Goal: Information Seeking & Learning: Check status

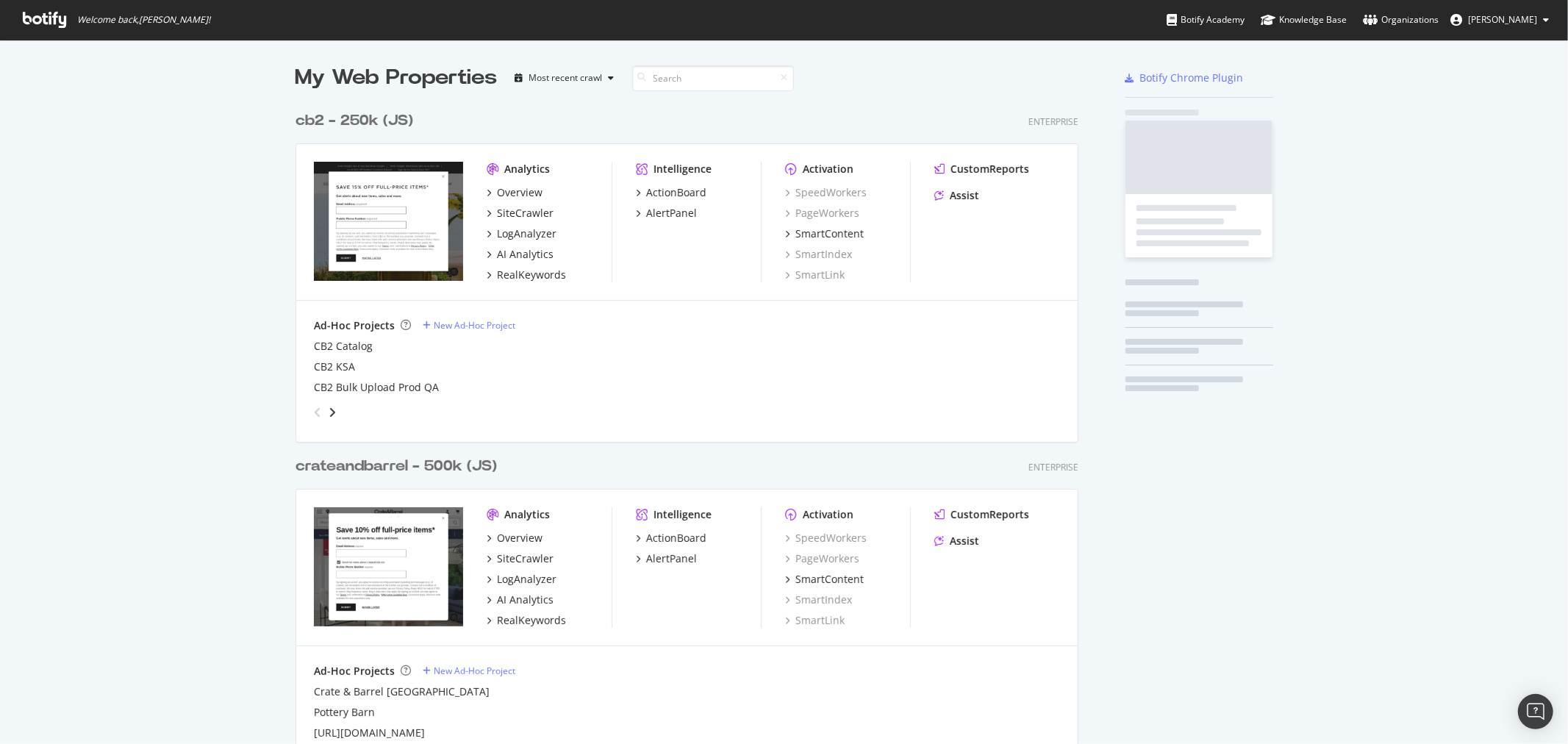
scroll to position [1538, 782]
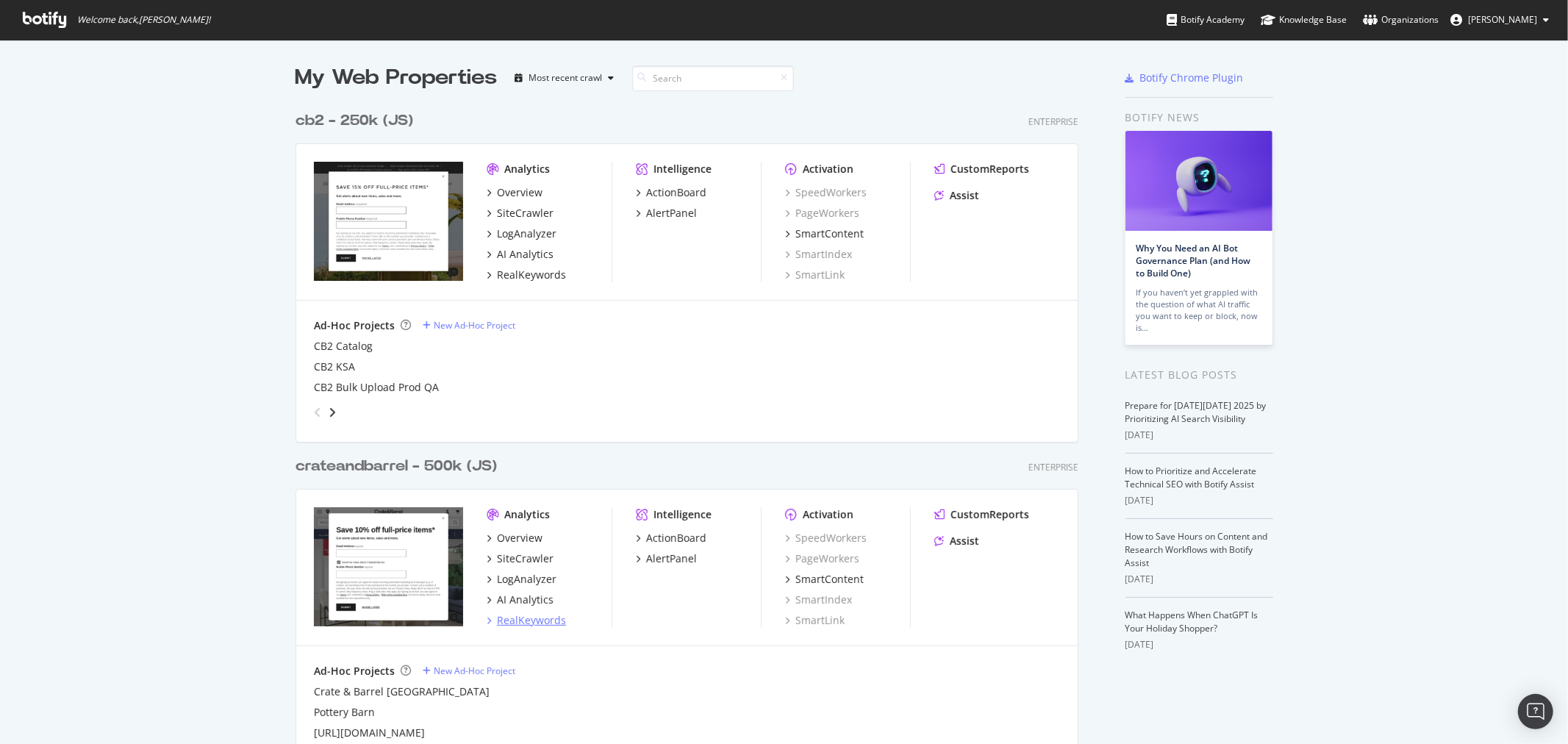
click at [520, 623] on div "RealKeywords" at bounding box center [531, 620] width 69 height 14
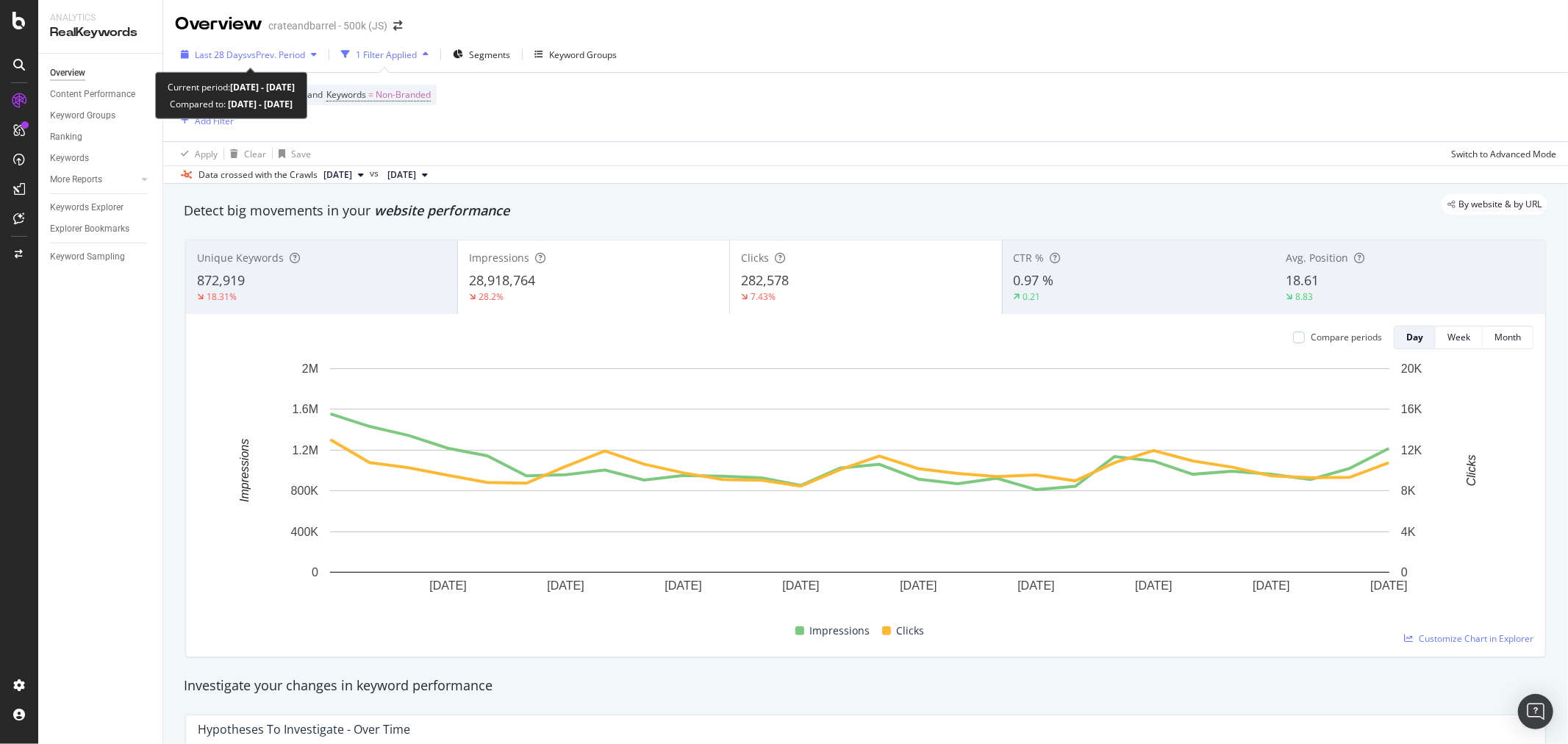
click at [231, 52] on span "Last 28 Days" at bounding box center [221, 55] width 52 height 13
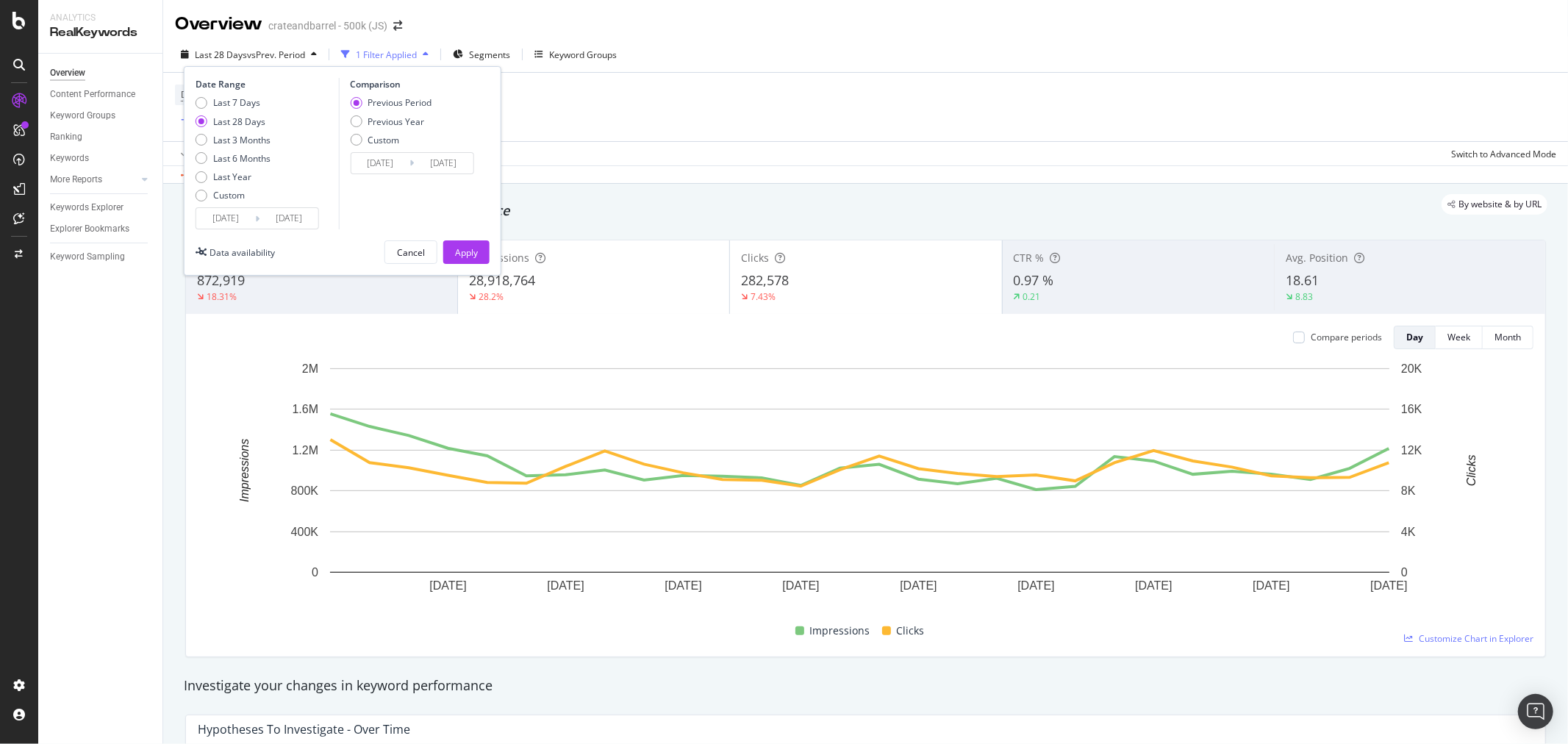
click at [224, 217] on input "[DATE]" at bounding box center [225, 217] width 58 height 21
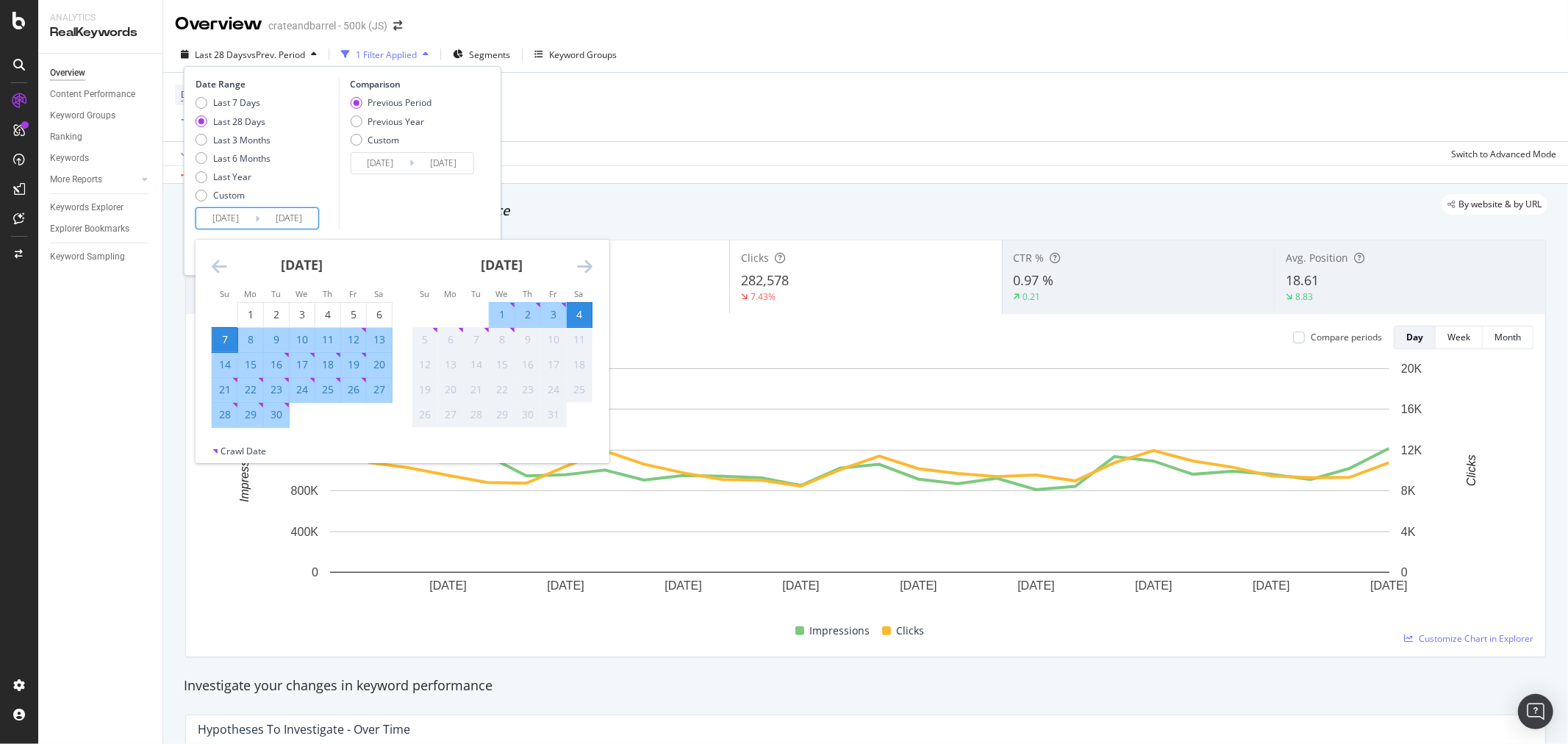
click at [215, 262] on icon "Move backward to switch to the previous month." at bounding box center [219, 266] width 15 height 18
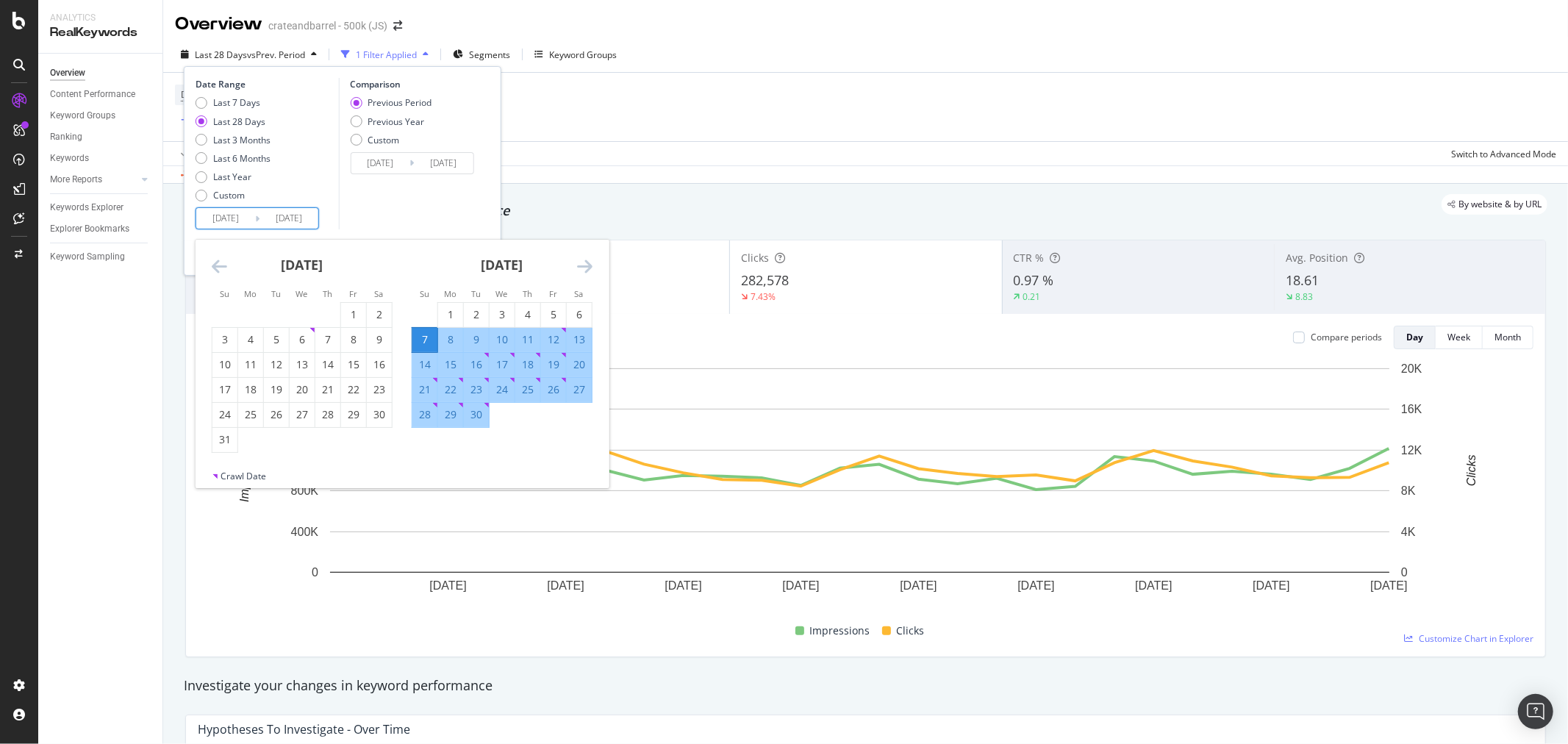
click at [215, 262] on icon "Move backward to switch to the previous month." at bounding box center [219, 266] width 15 height 18
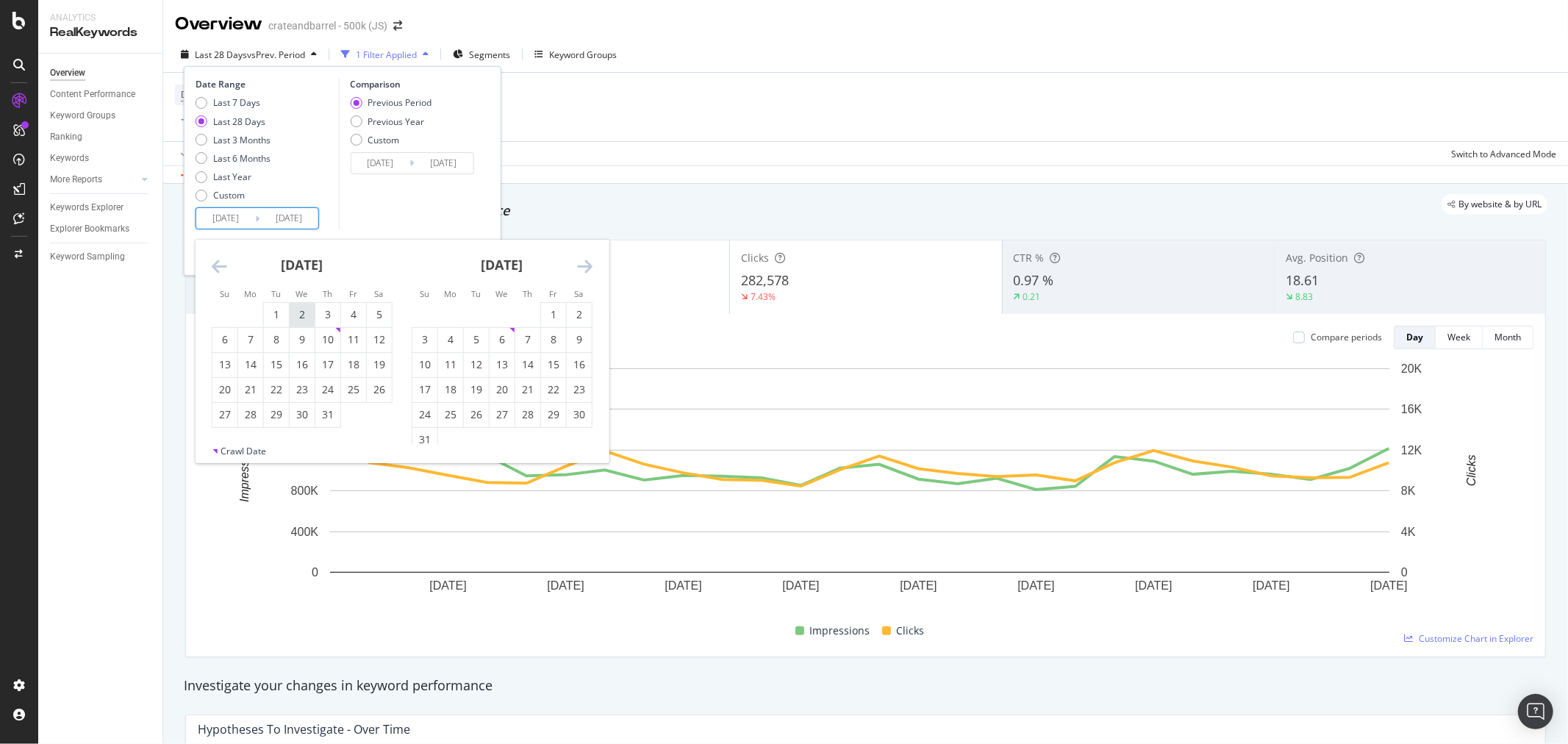
click at [297, 316] on div "2" at bounding box center [302, 314] width 25 height 14
type input "[DATE]"
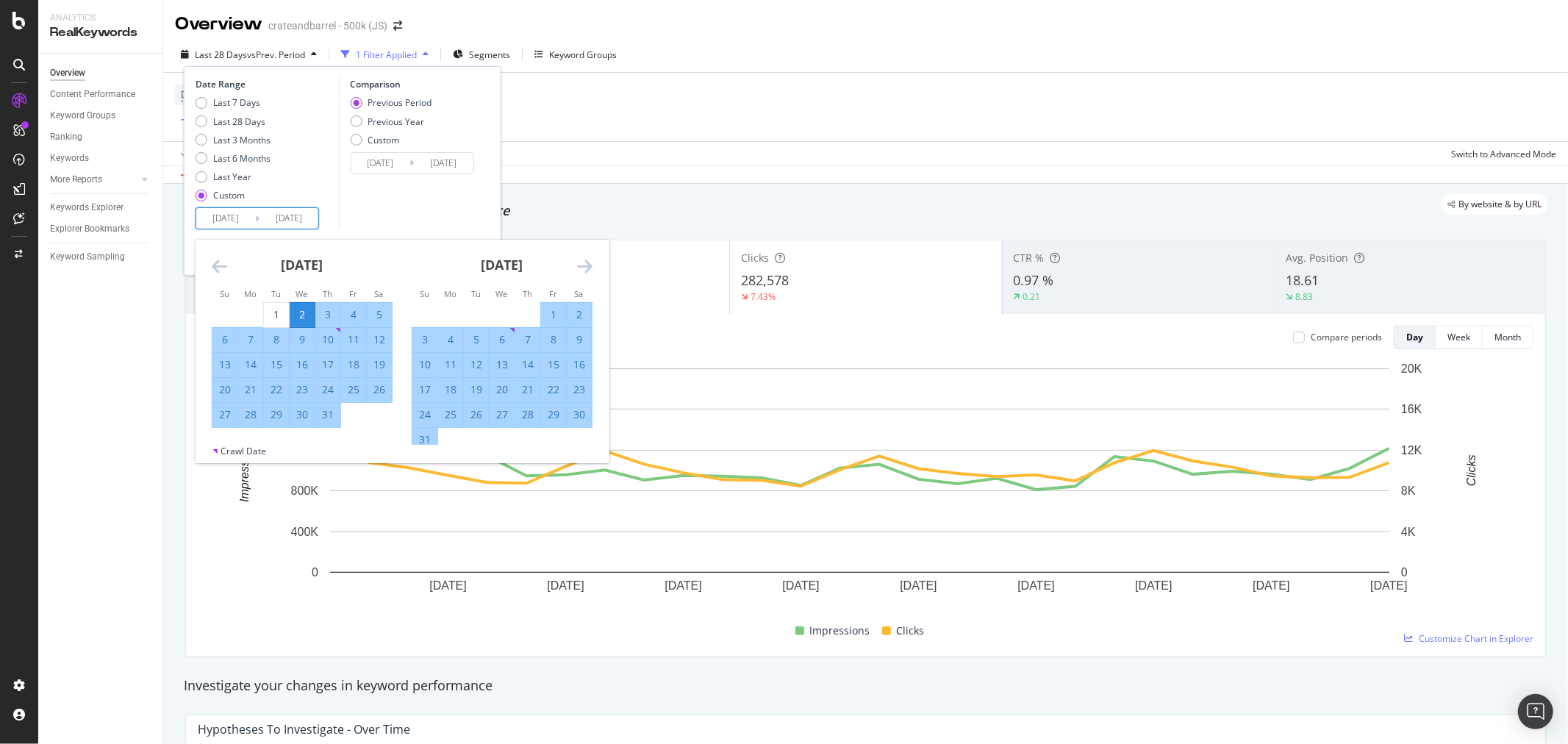
click at [594, 261] on div "[DATE] 1 2 3 4 5 6 7 8 9 10 11 12 13 14 15 16 17 18 19 20 21 22 23 24 25 26 27 …" at bounding box center [502, 346] width 200 height 213
click at [589, 263] on icon "Move forward to switch to the next month." at bounding box center [584, 266] width 15 height 18
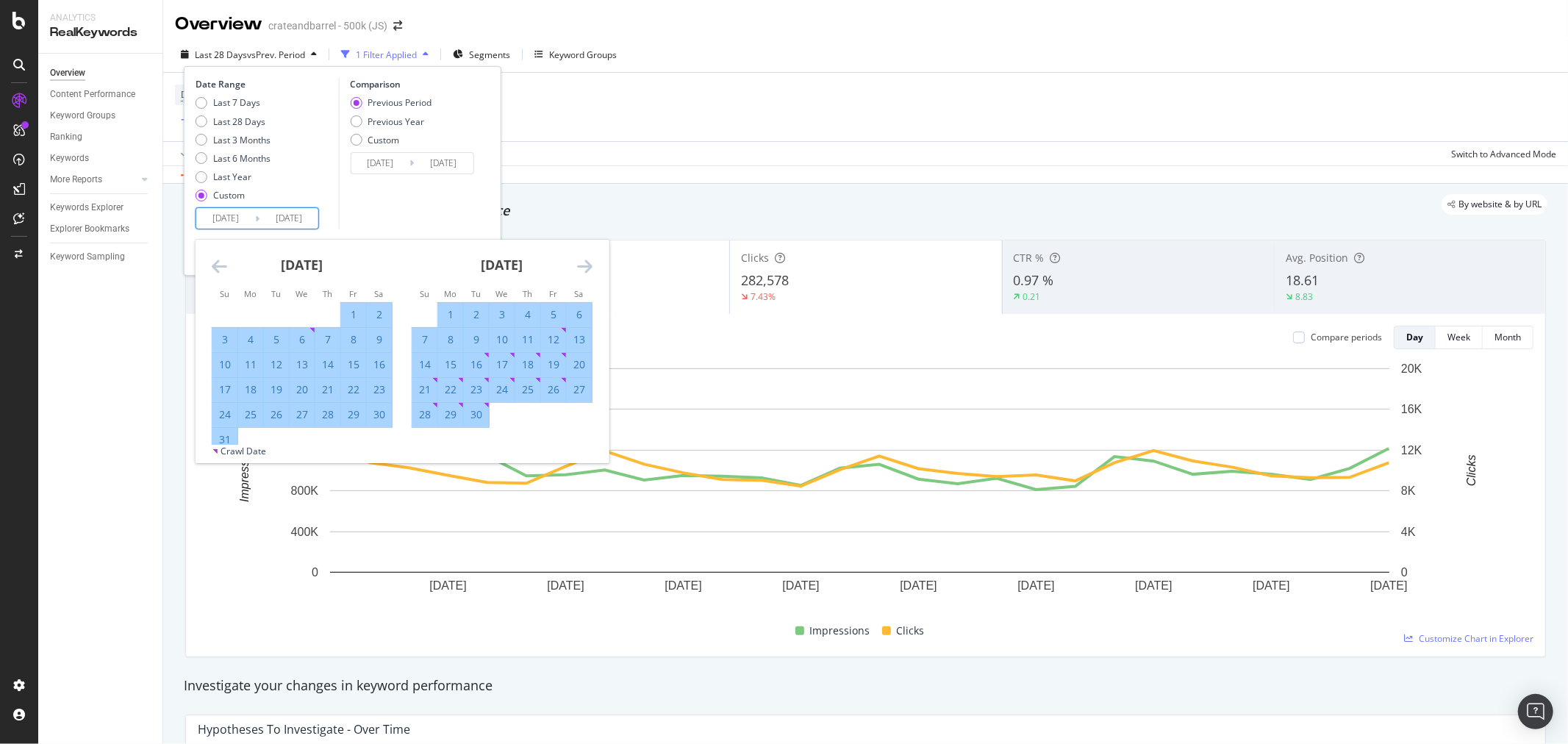
click at [589, 262] on icon "Move forward to switch to the next month." at bounding box center [584, 266] width 15 height 18
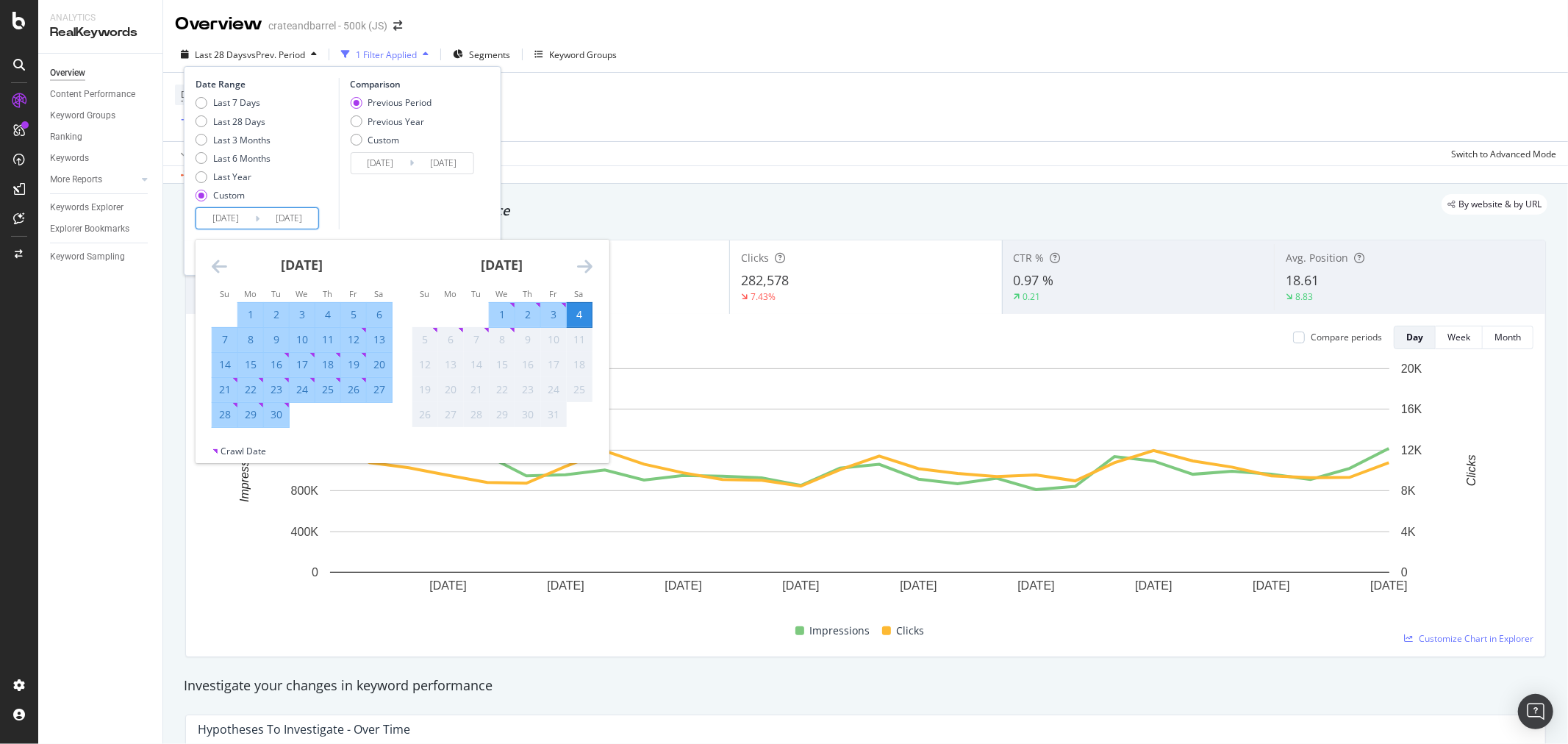
click at [527, 316] on div "2" at bounding box center [528, 314] width 25 height 14
type input "[DATE]"
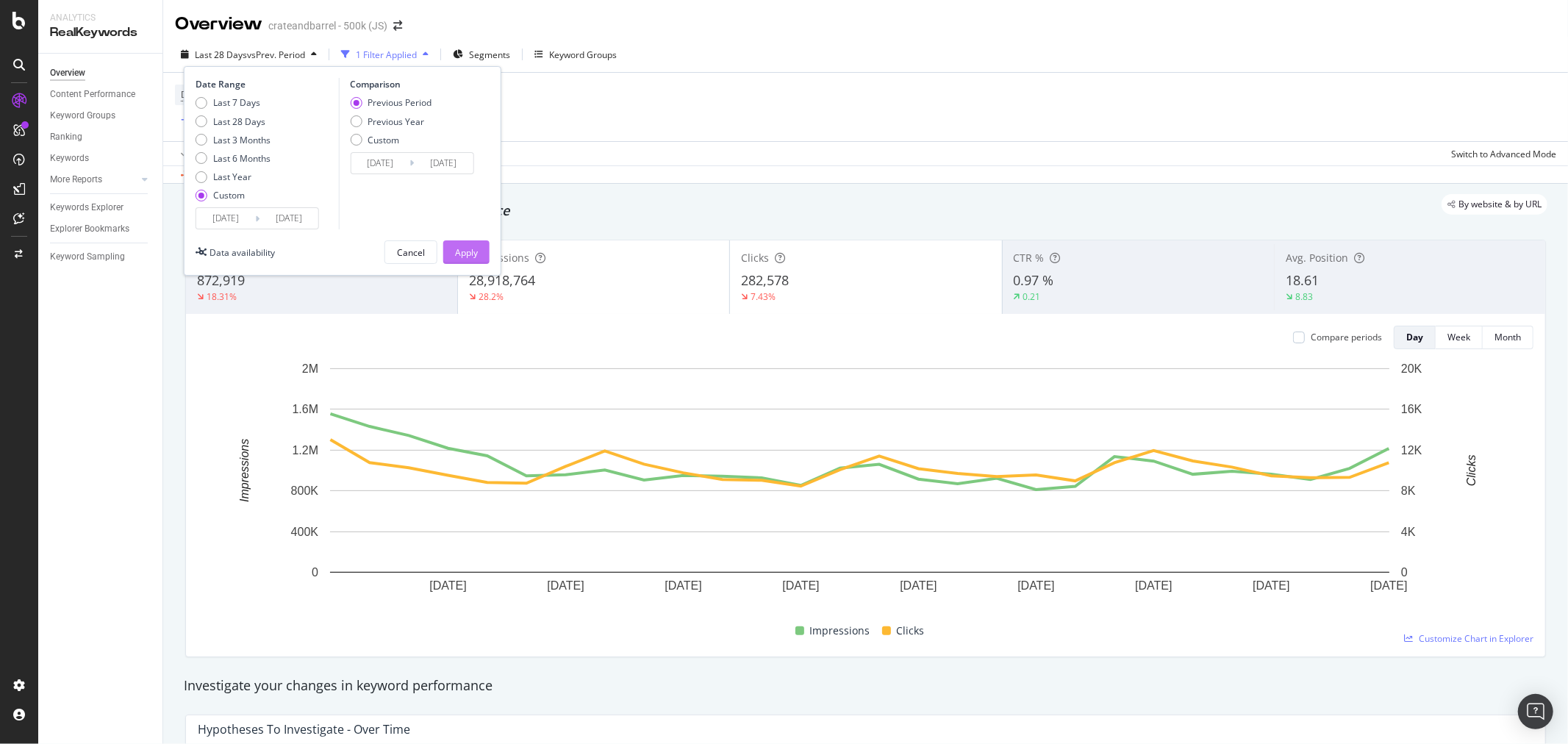
click at [471, 252] on div "Apply" at bounding box center [466, 252] width 22 height 13
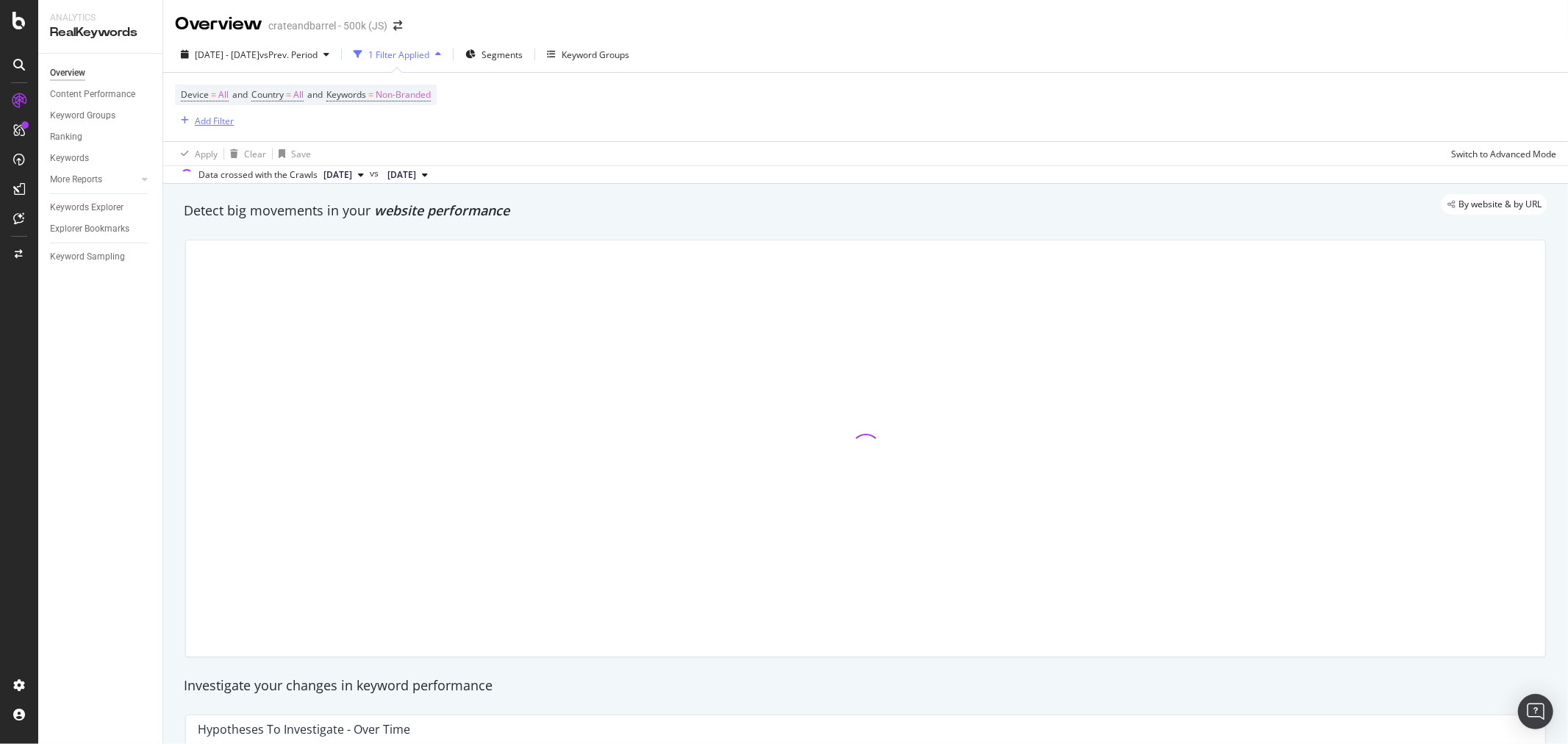
click at [209, 119] on div "Add Filter" at bounding box center [214, 121] width 39 height 13
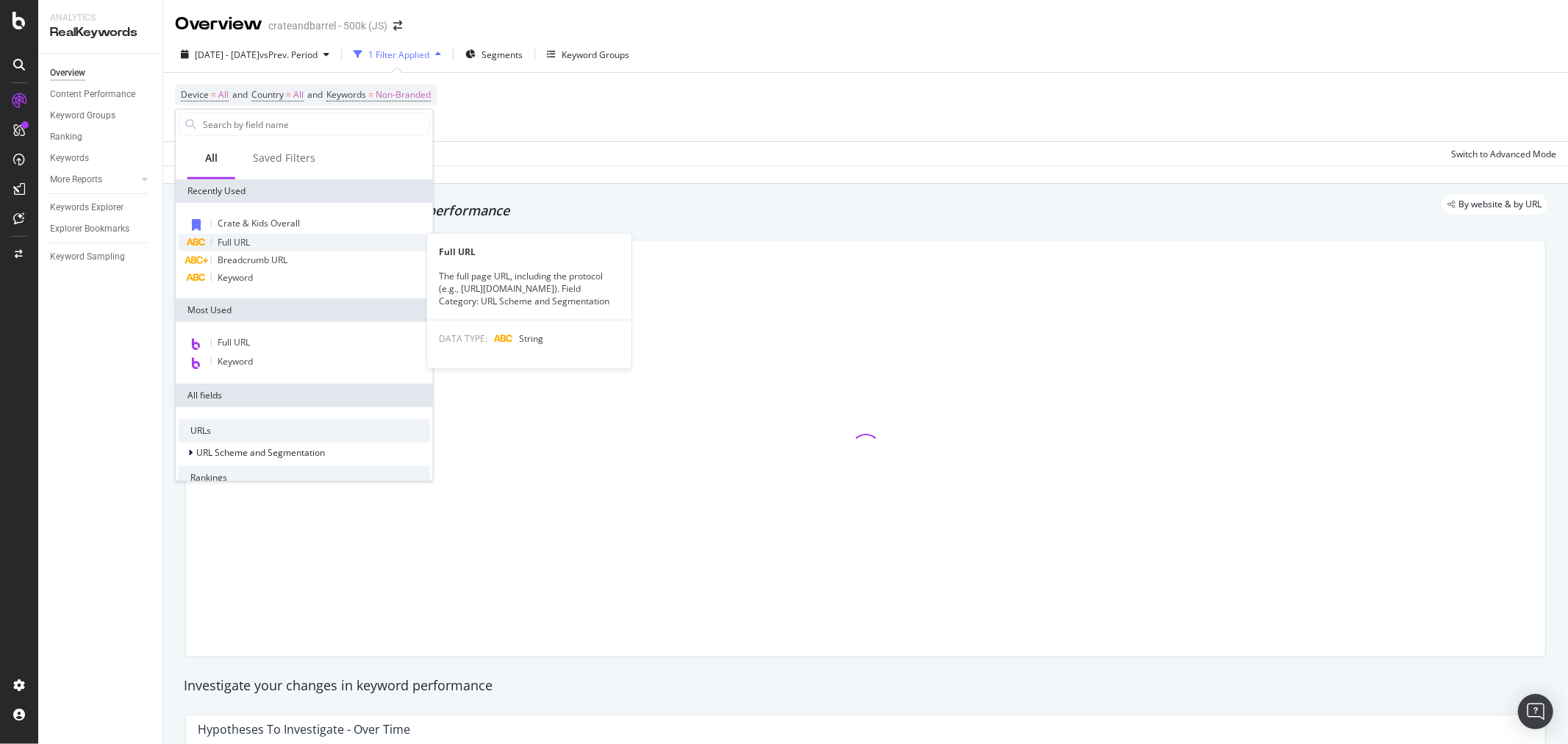
click at [246, 241] on span "Full URL" at bounding box center [234, 243] width 32 height 13
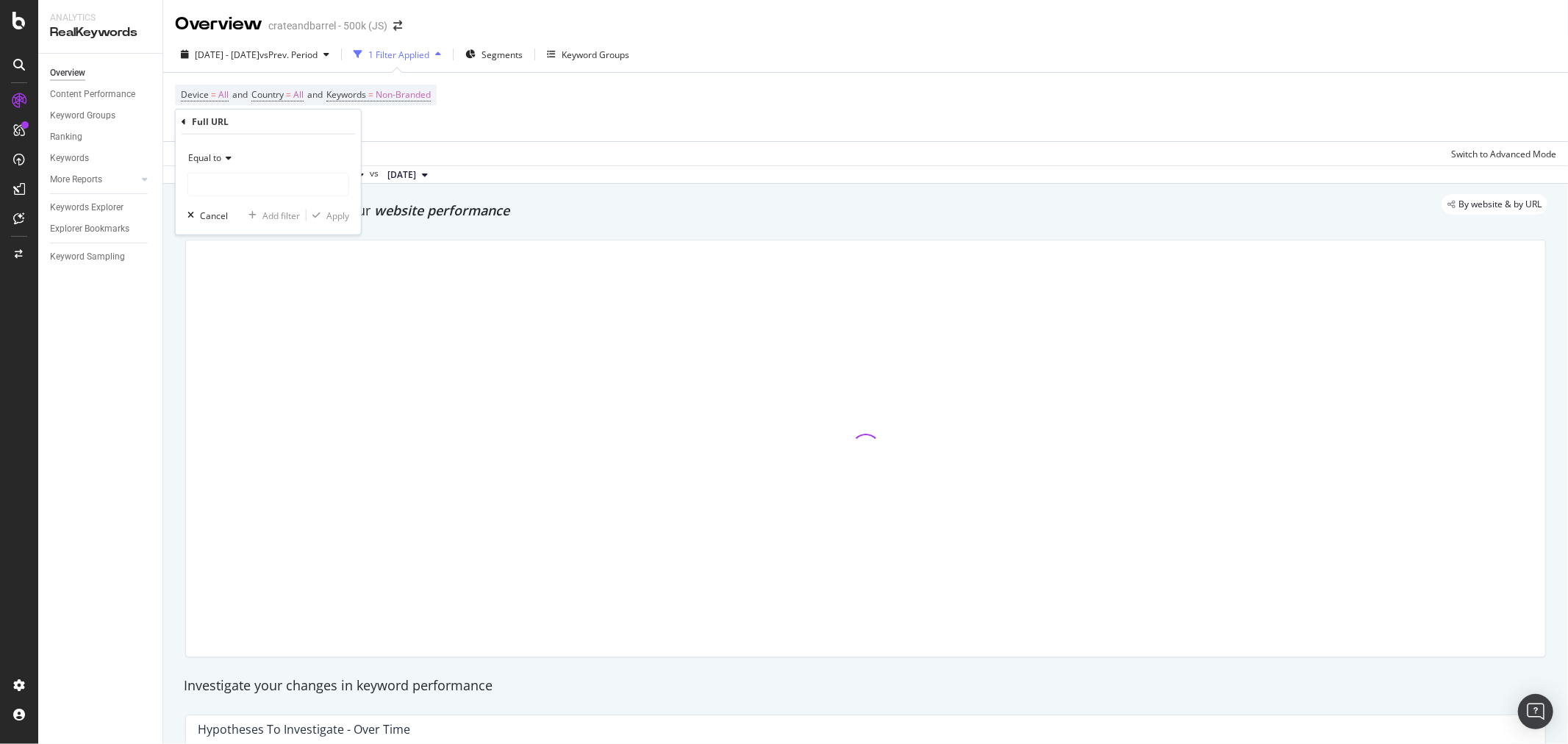
click at [218, 160] on span "Equal to" at bounding box center [204, 157] width 33 height 13
click at [319, 140] on div "Equal to Cancel Add filter Apply" at bounding box center [268, 184] width 185 height 100
click at [259, 193] on input "text" at bounding box center [268, 184] width 160 height 23
paste input "[URL][DOMAIN_NAME]"
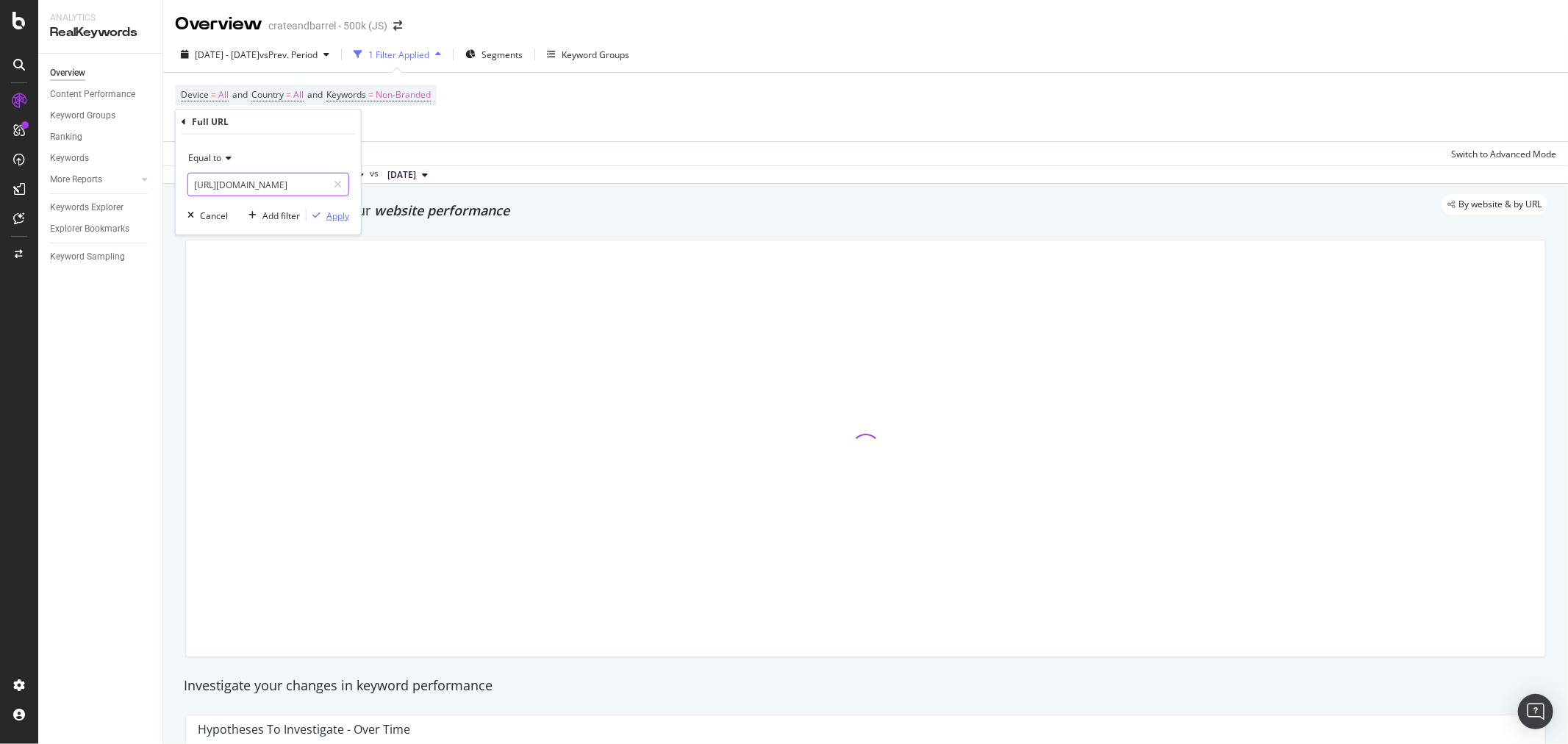
type input "[URL][DOMAIN_NAME]"
click at [335, 216] on div "Apply" at bounding box center [337, 215] width 22 height 13
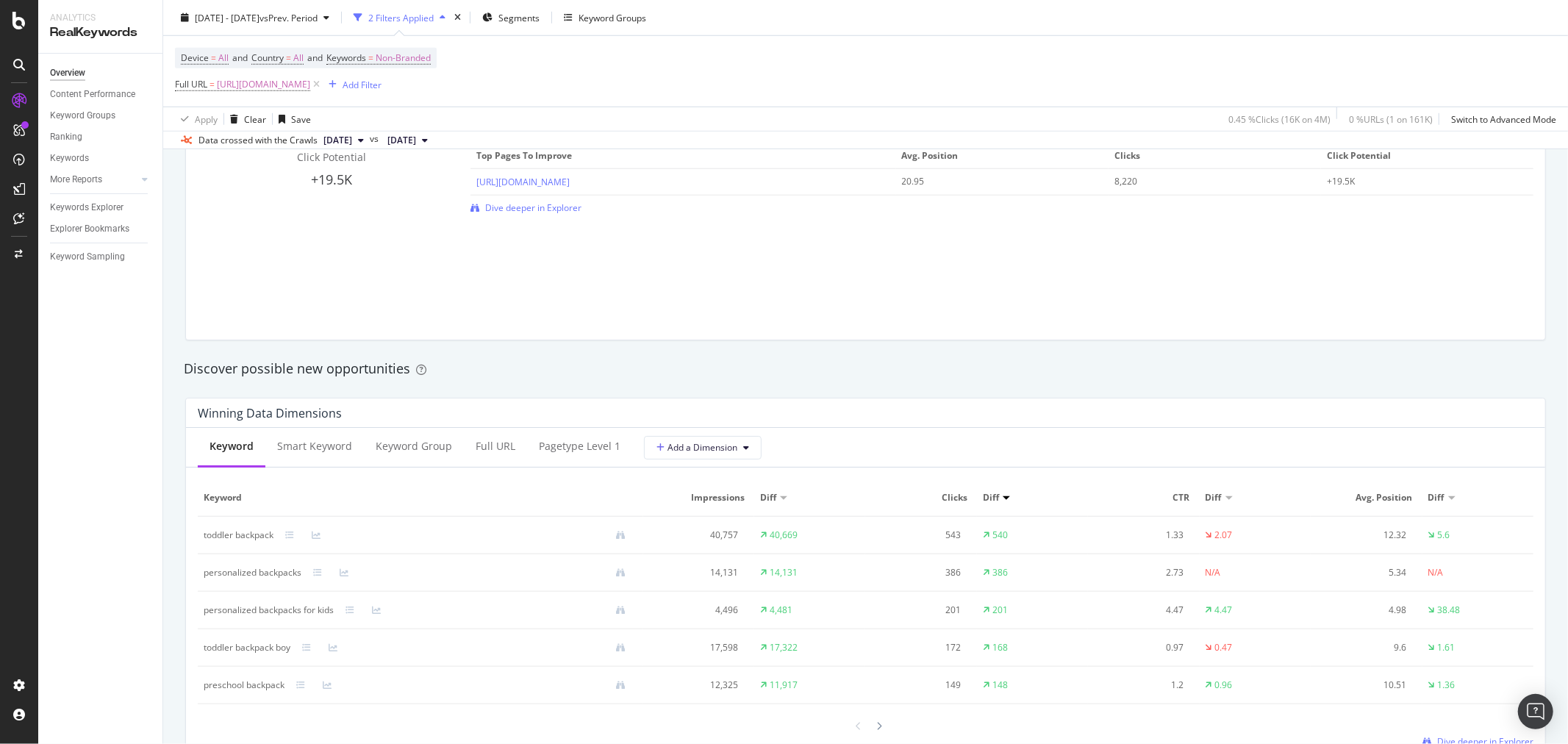
scroll to position [1306, 0]
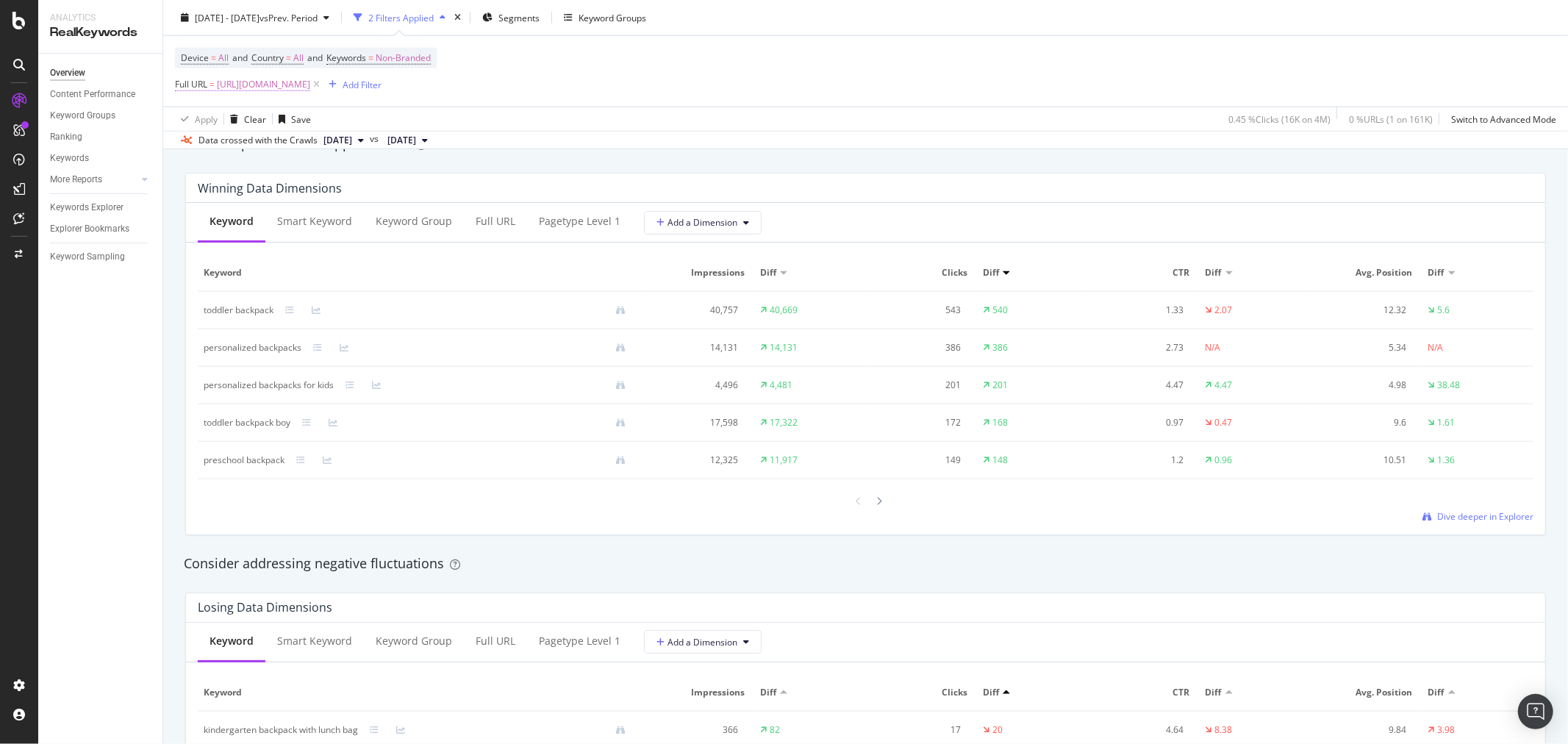
click at [310, 85] on span "[URL][DOMAIN_NAME]" at bounding box center [263, 84] width 94 height 21
click at [289, 143] on input "[URL][DOMAIN_NAME]" at bounding box center [257, 146] width 139 height 23
paste input "kids-lunch-boxes/1"
type input "[URL][DOMAIN_NAME]"
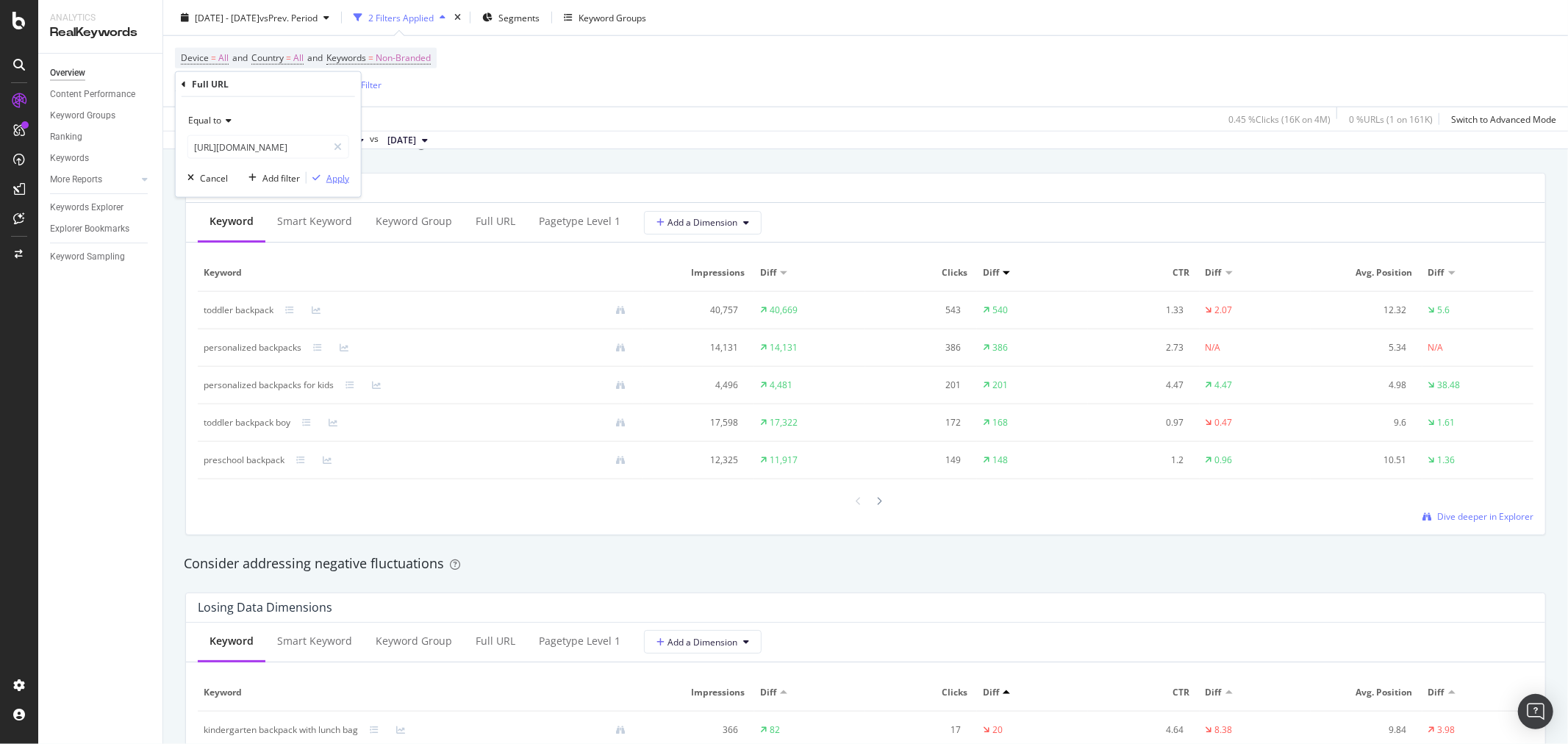
click at [336, 180] on div "Apply" at bounding box center [337, 178] width 22 height 13
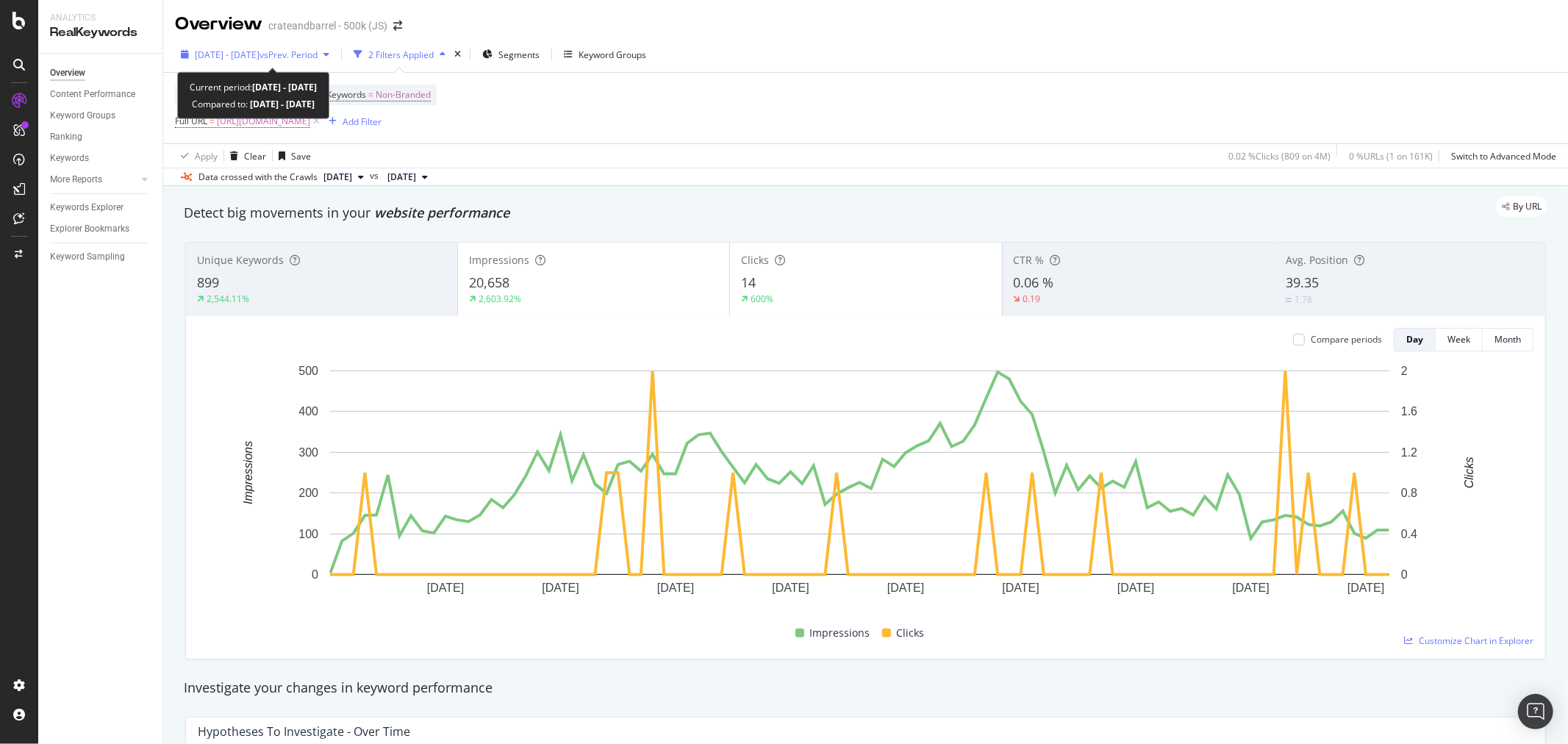
click at [317, 54] on span "vs Prev. Period" at bounding box center [289, 55] width 58 height 13
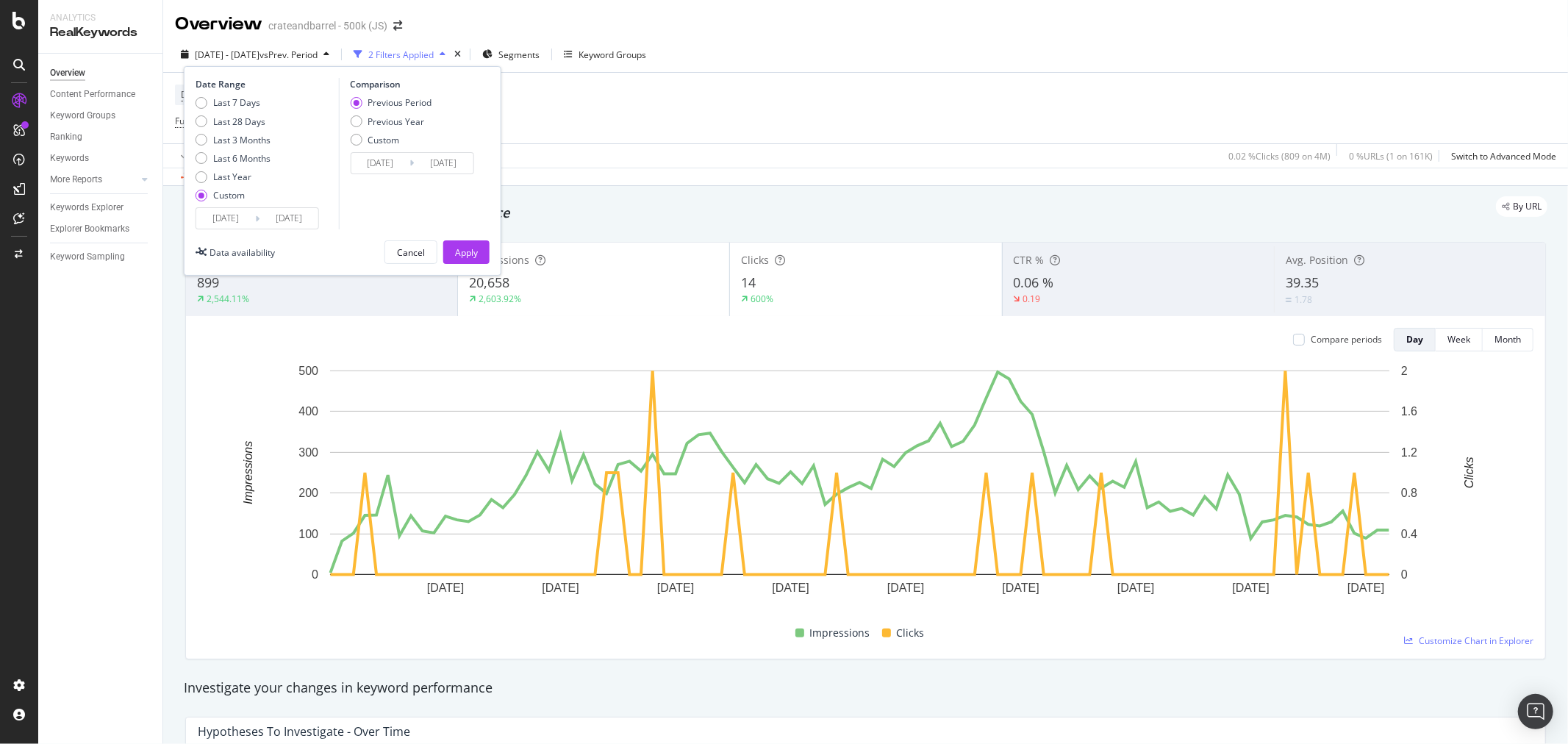
click at [236, 215] on input "[DATE]" at bounding box center [225, 217] width 58 height 21
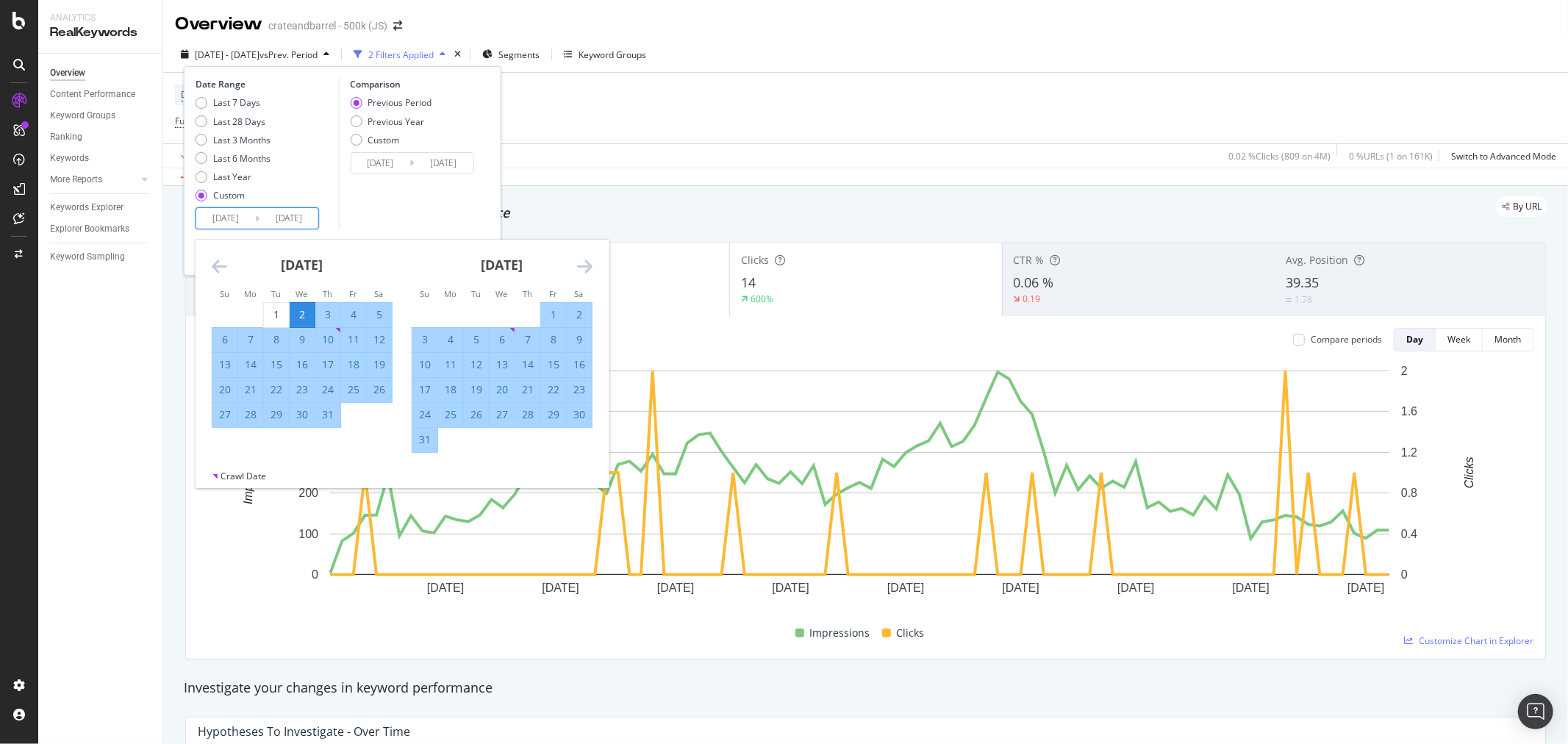
click at [219, 262] on icon "Move backward to switch to the previous month." at bounding box center [219, 266] width 15 height 18
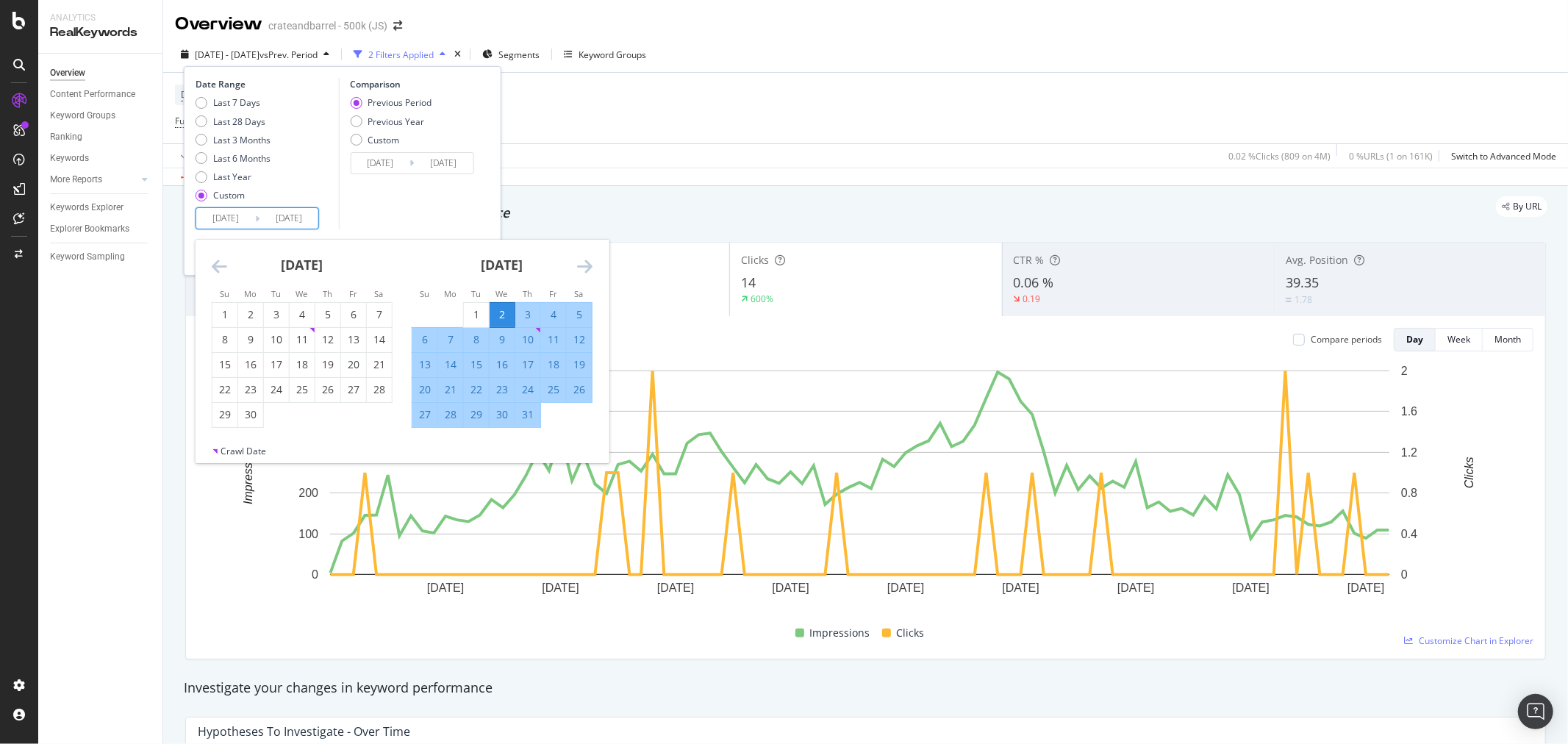
click at [219, 262] on icon "Move backward to switch to the previous month." at bounding box center [219, 266] width 15 height 18
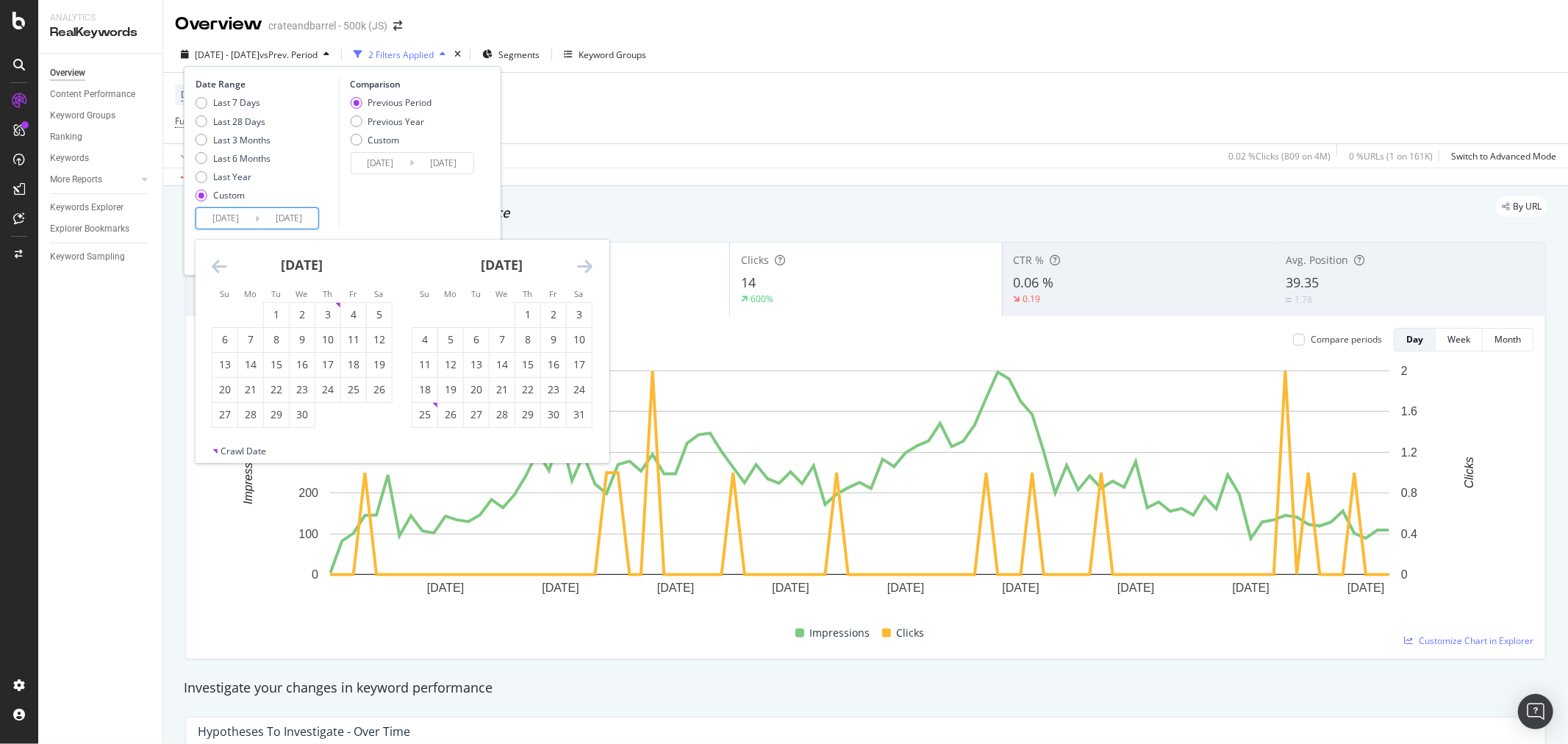
click at [219, 262] on icon "Move backward to switch to the previous month." at bounding box center [219, 266] width 15 height 18
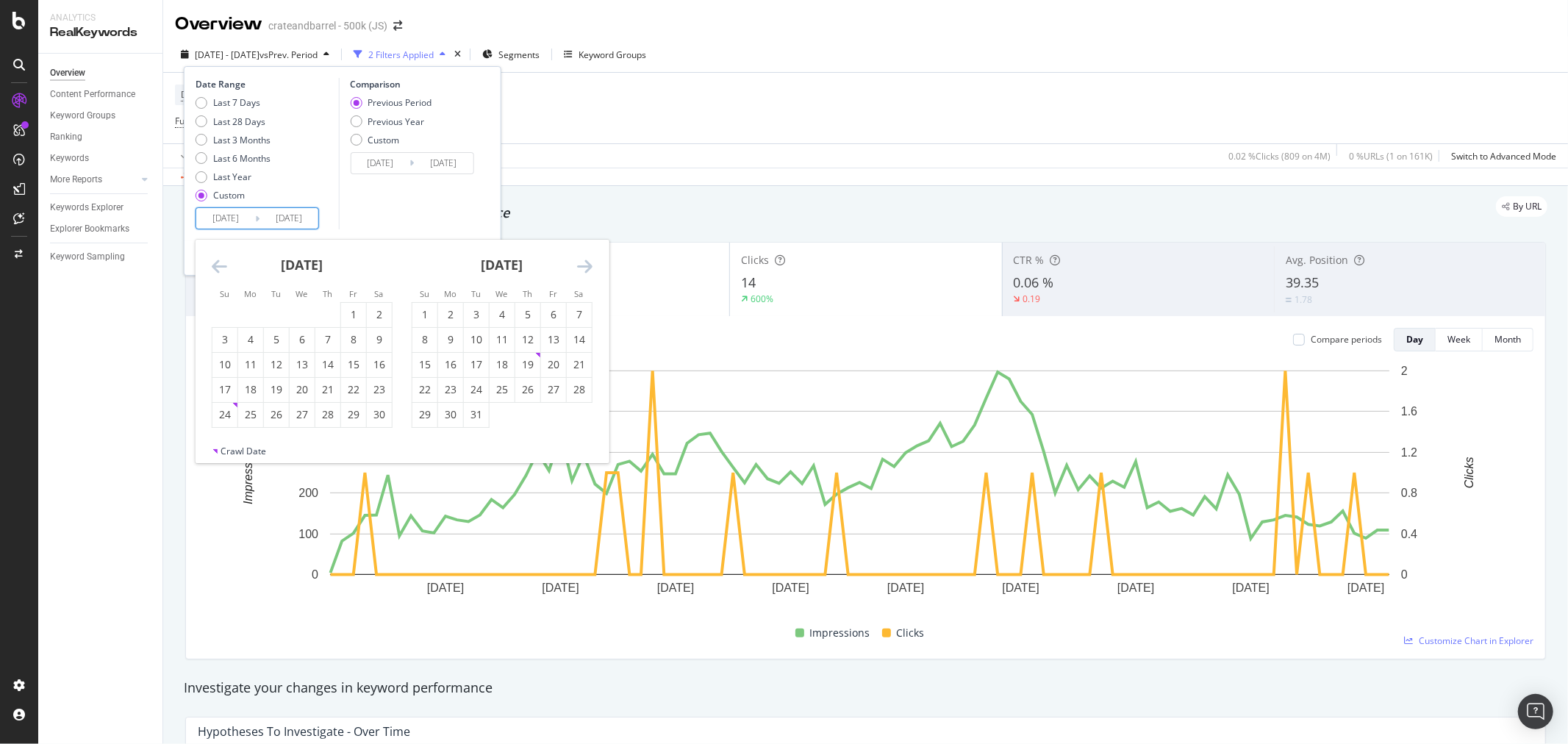
click at [219, 262] on icon "Move backward to switch to the previous month." at bounding box center [219, 266] width 15 height 18
click at [331, 307] on div "3" at bounding box center [328, 314] width 25 height 14
type input "[DATE]"
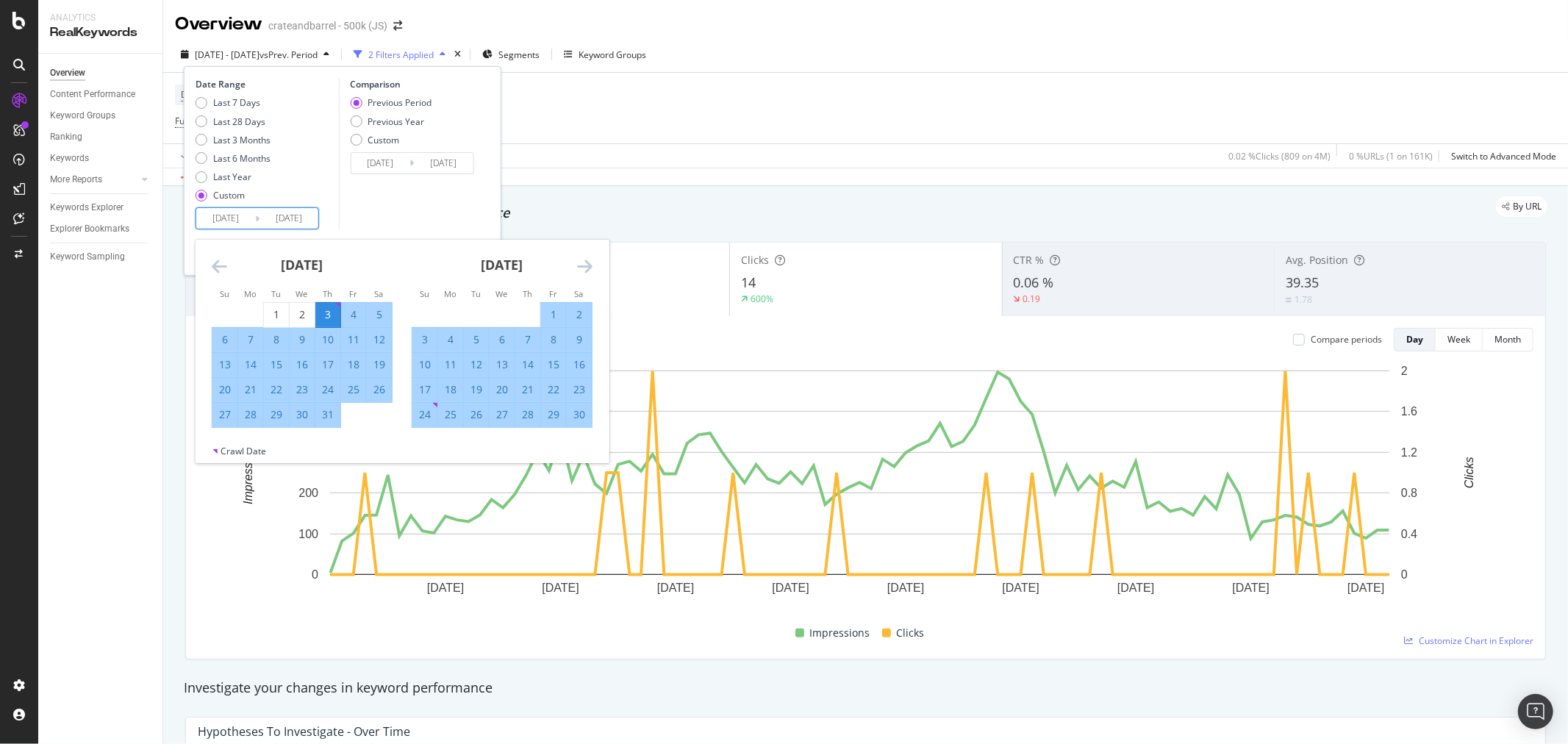
click at [588, 259] on icon "Move forward to switch to the next month." at bounding box center [584, 266] width 15 height 18
click at [587, 259] on icon "Move forward to switch to the next month." at bounding box center [584, 266] width 15 height 18
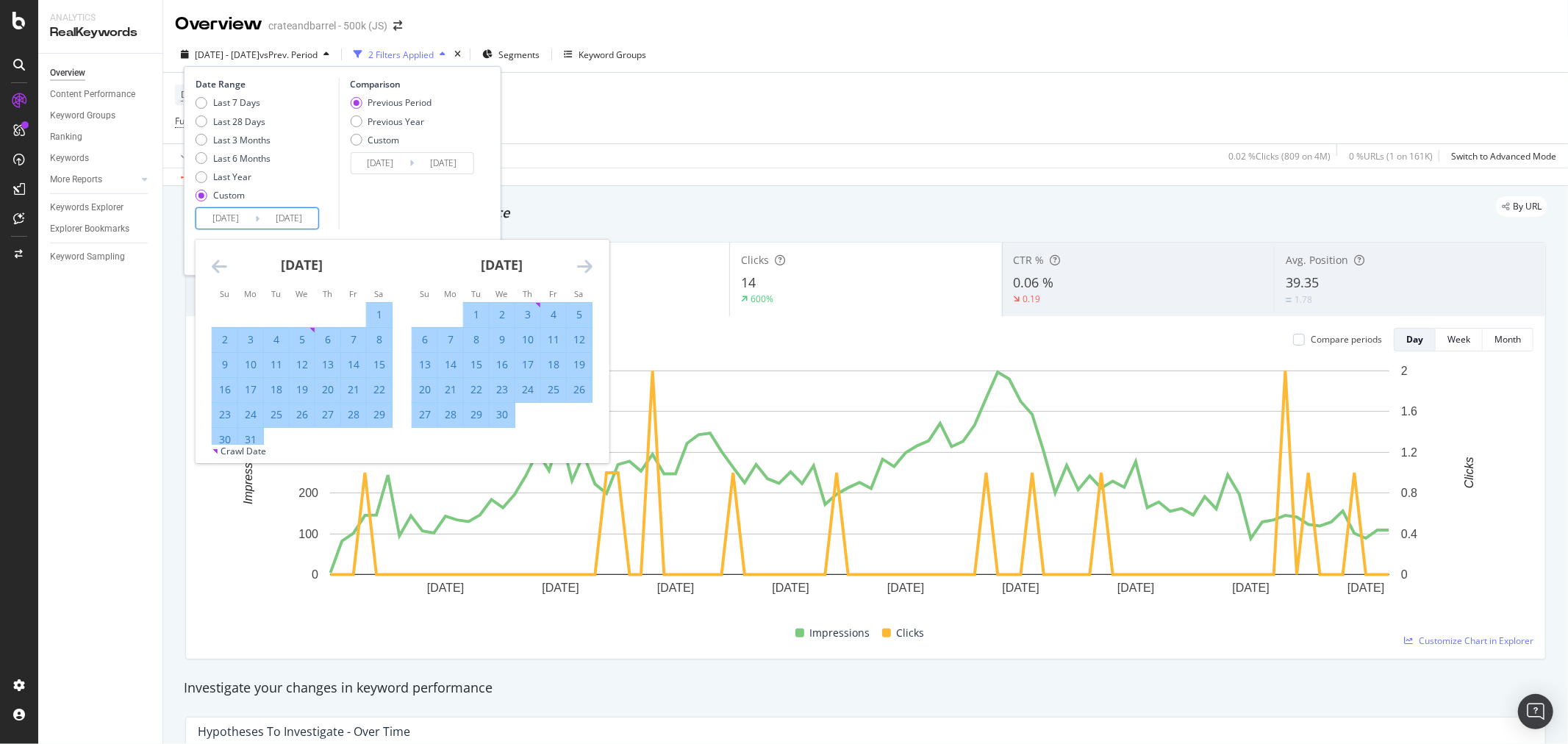
click at [587, 259] on icon "Move forward to switch to the next month." at bounding box center [584, 266] width 15 height 18
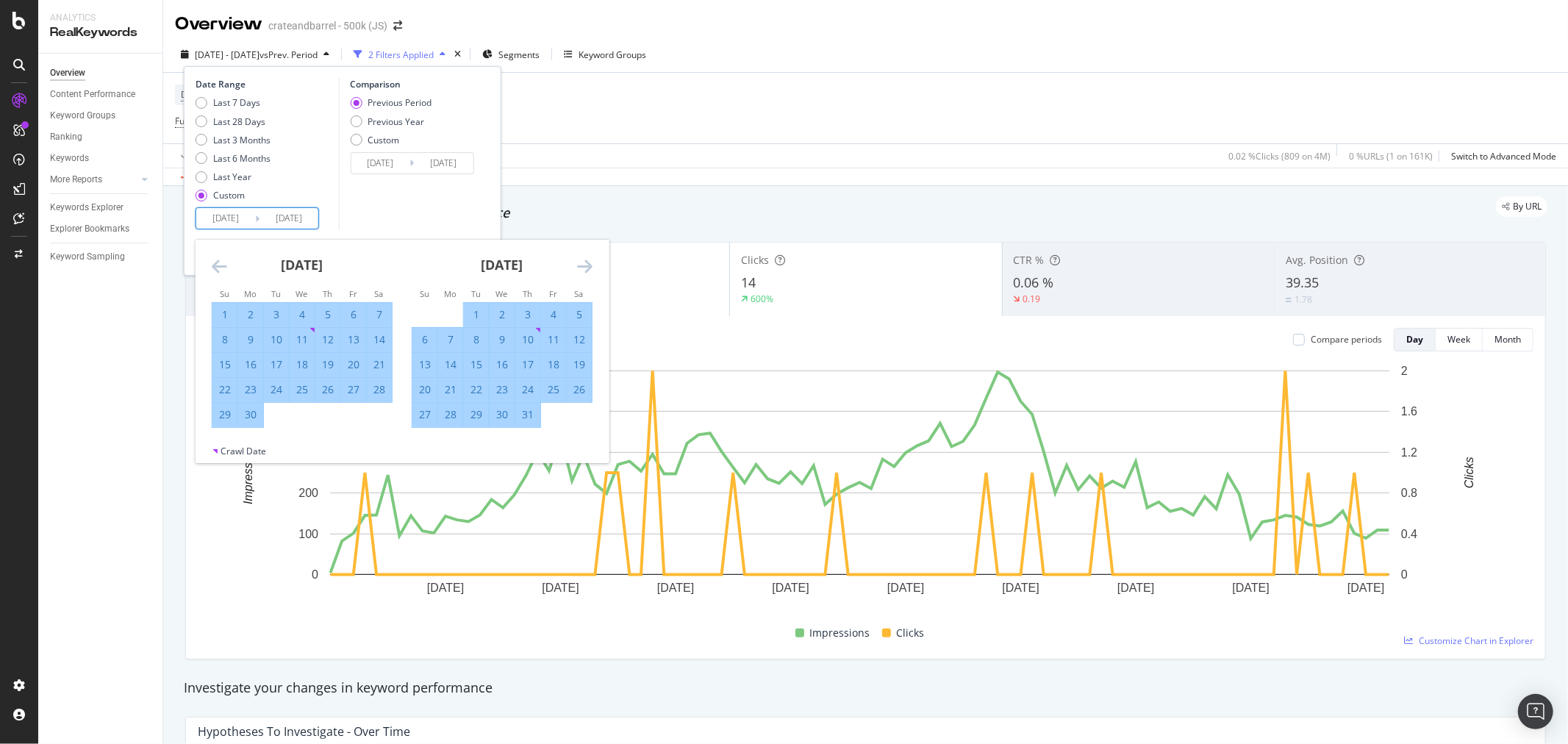
click at [587, 259] on icon "Move forward to switch to the next month." at bounding box center [584, 266] width 15 height 18
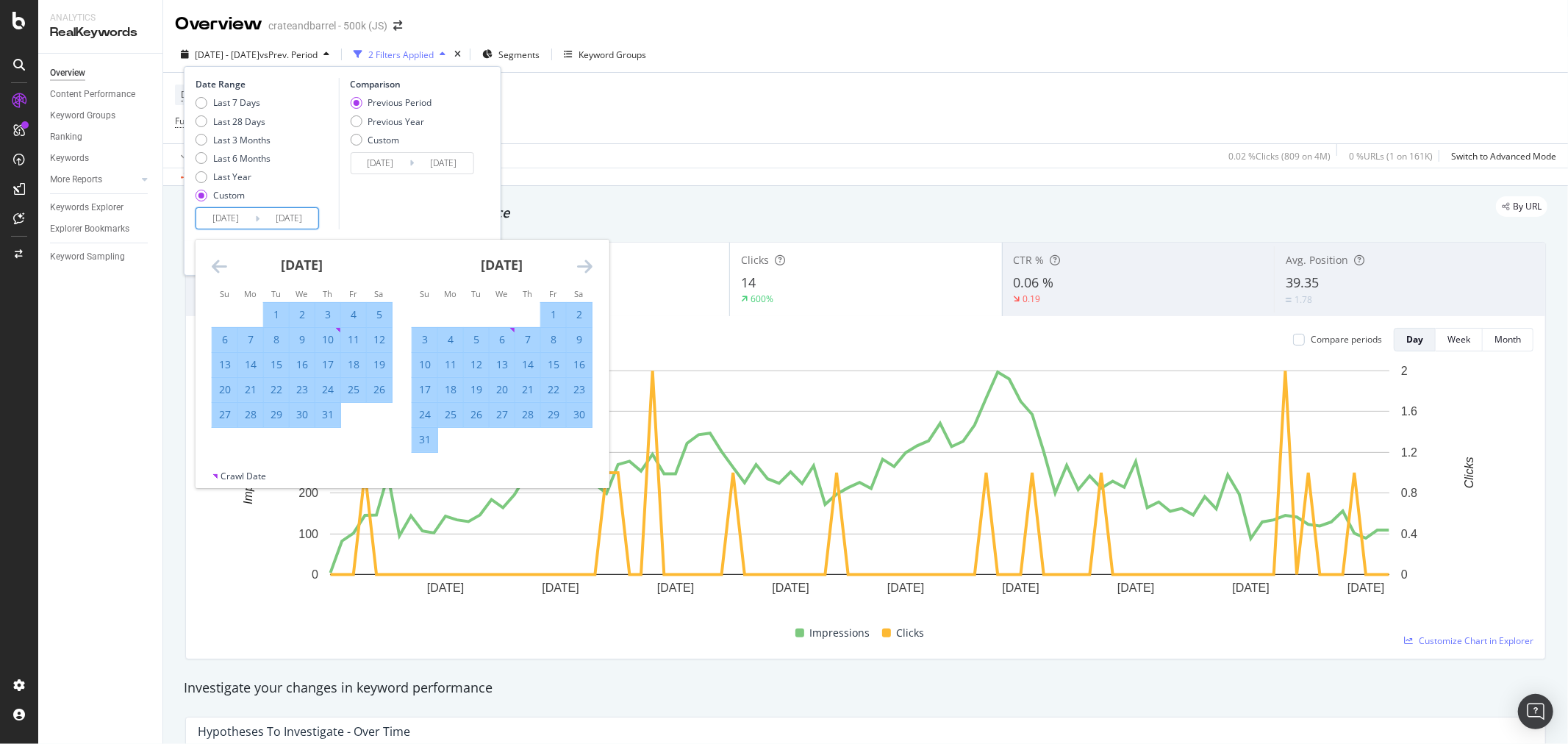
click at [587, 259] on icon "Move forward to switch to the next month." at bounding box center [584, 266] width 15 height 18
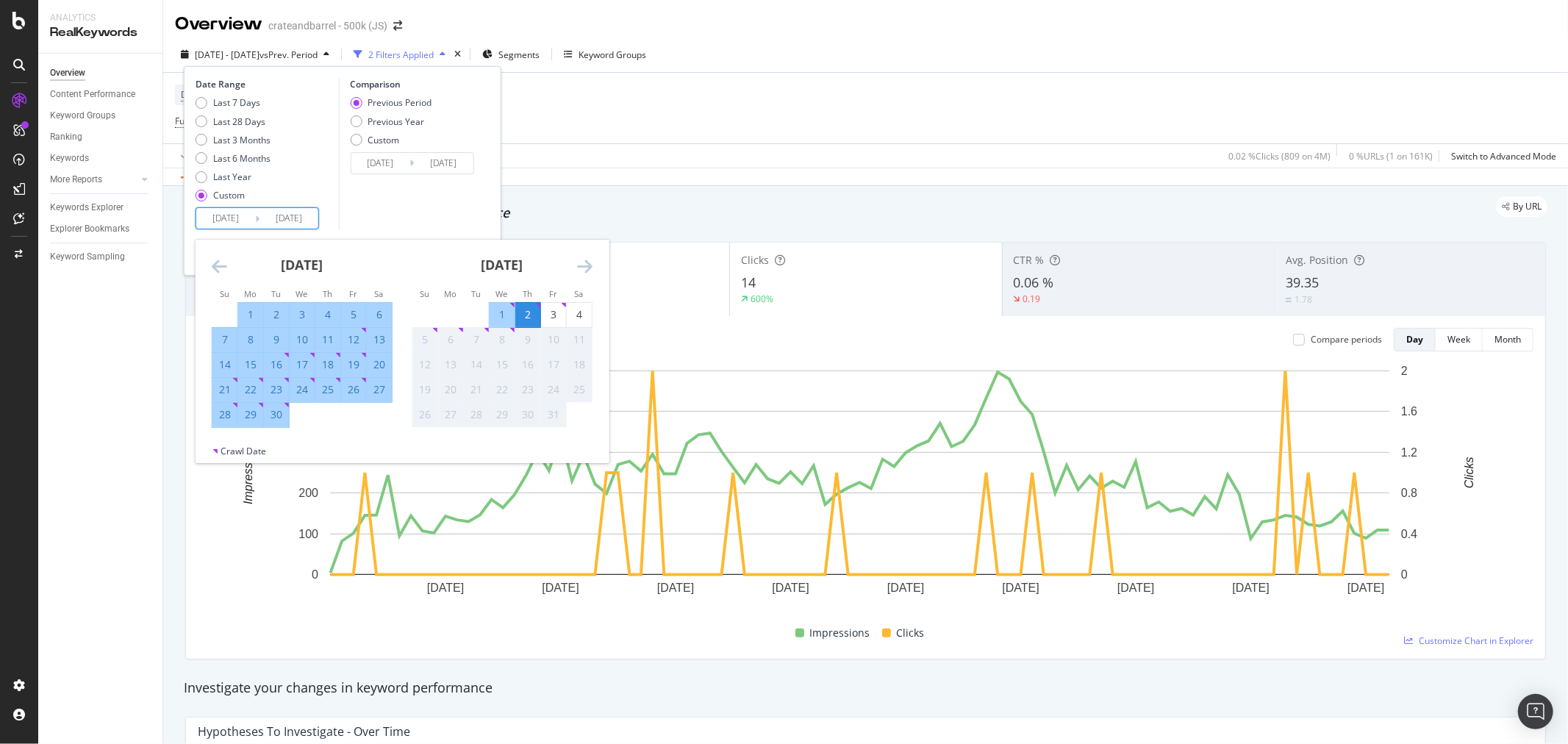
click at [522, 310] on div "2" at bounding box center [528, 314] width 25 height 14
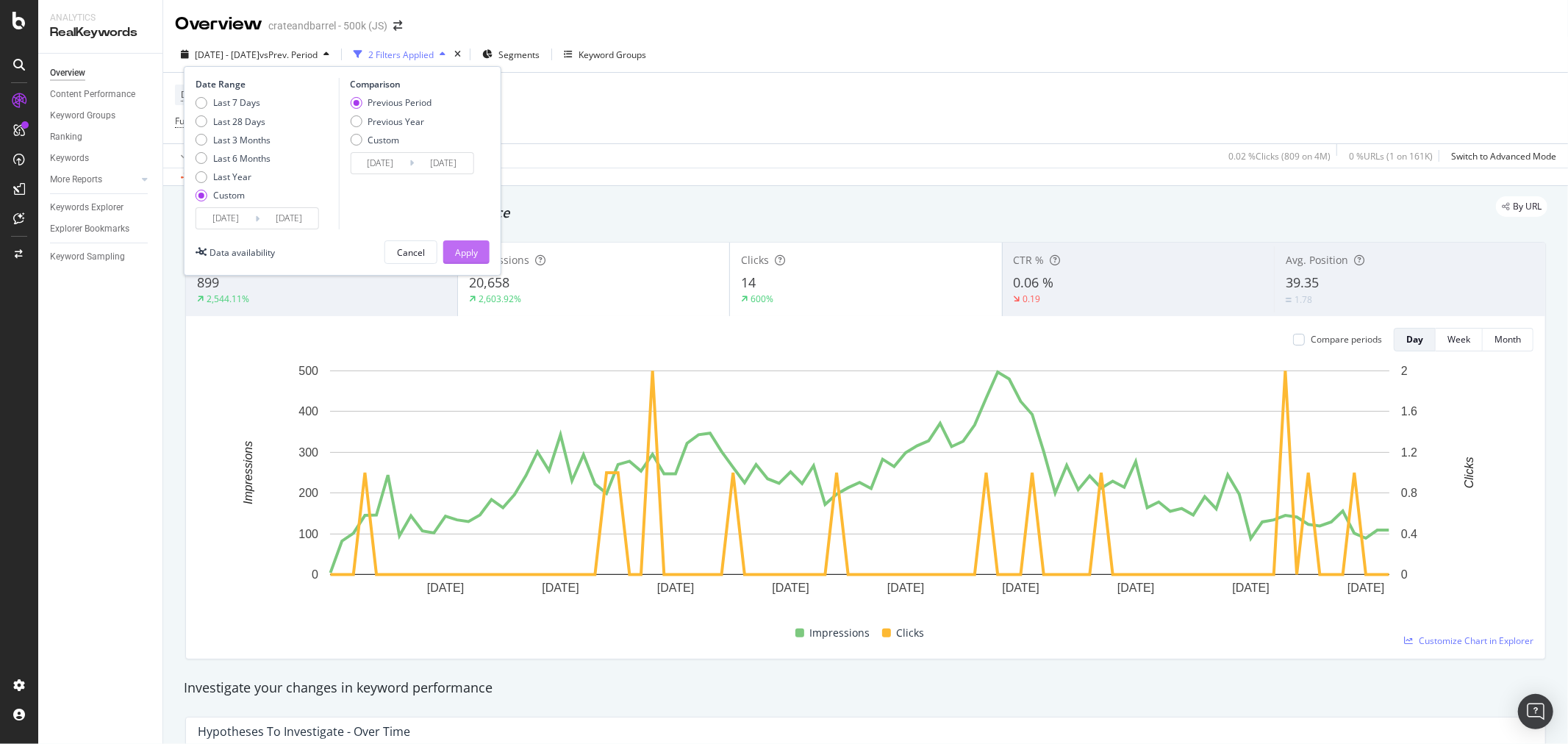
click at [469, 247] on div "Apply" at bounding box center [466, 252] width 22 height 13
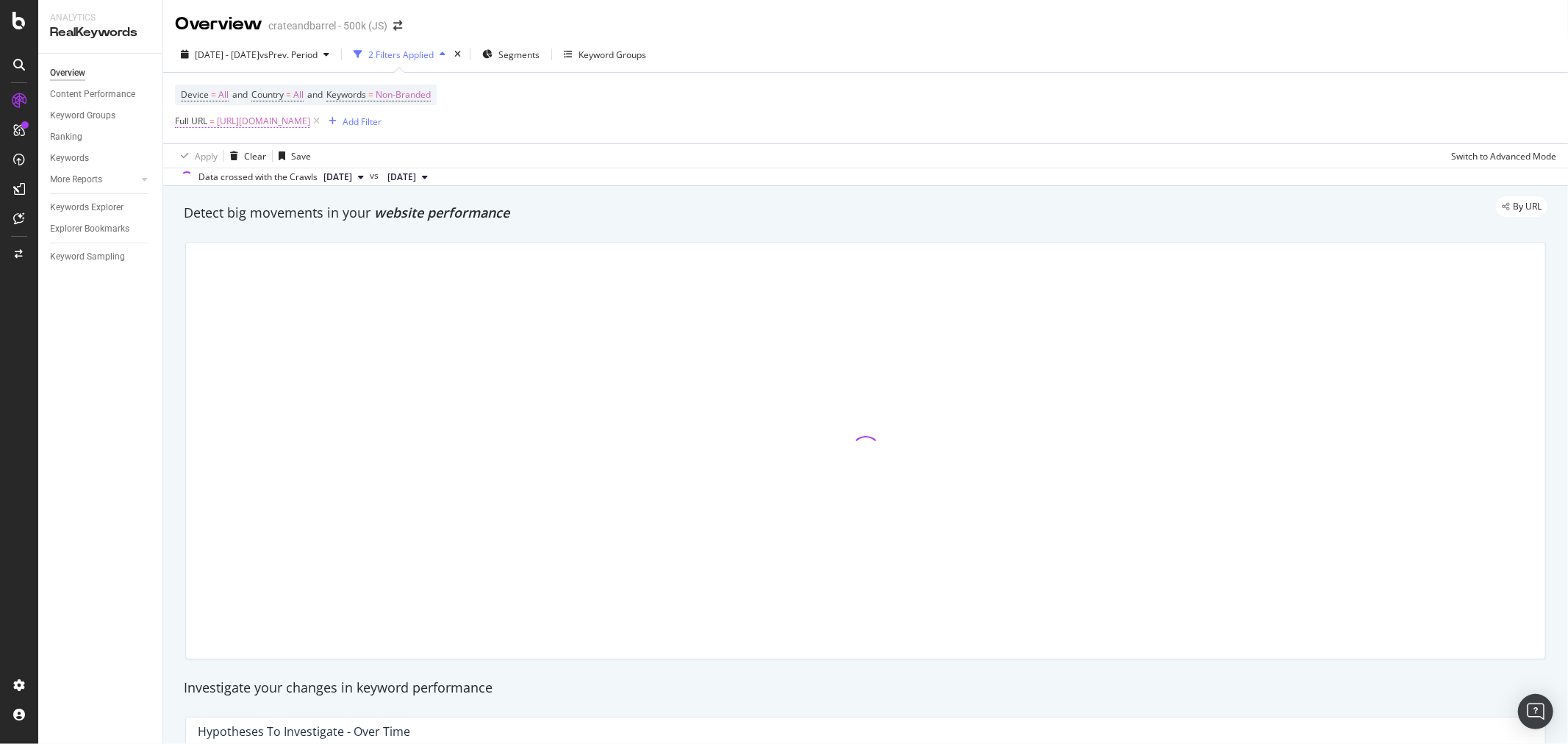
click at [305, 120] on span "[URL][DOMAIN_NAME]" at bounding box center [263, 120] width 94 height 21
click at [254, 182] on input "[URL][DOMAIN_NAME]" at bounding box center [257, 183] width 139 height 23
paste input "baby-registry/top-50-baby-registry-faves/1"
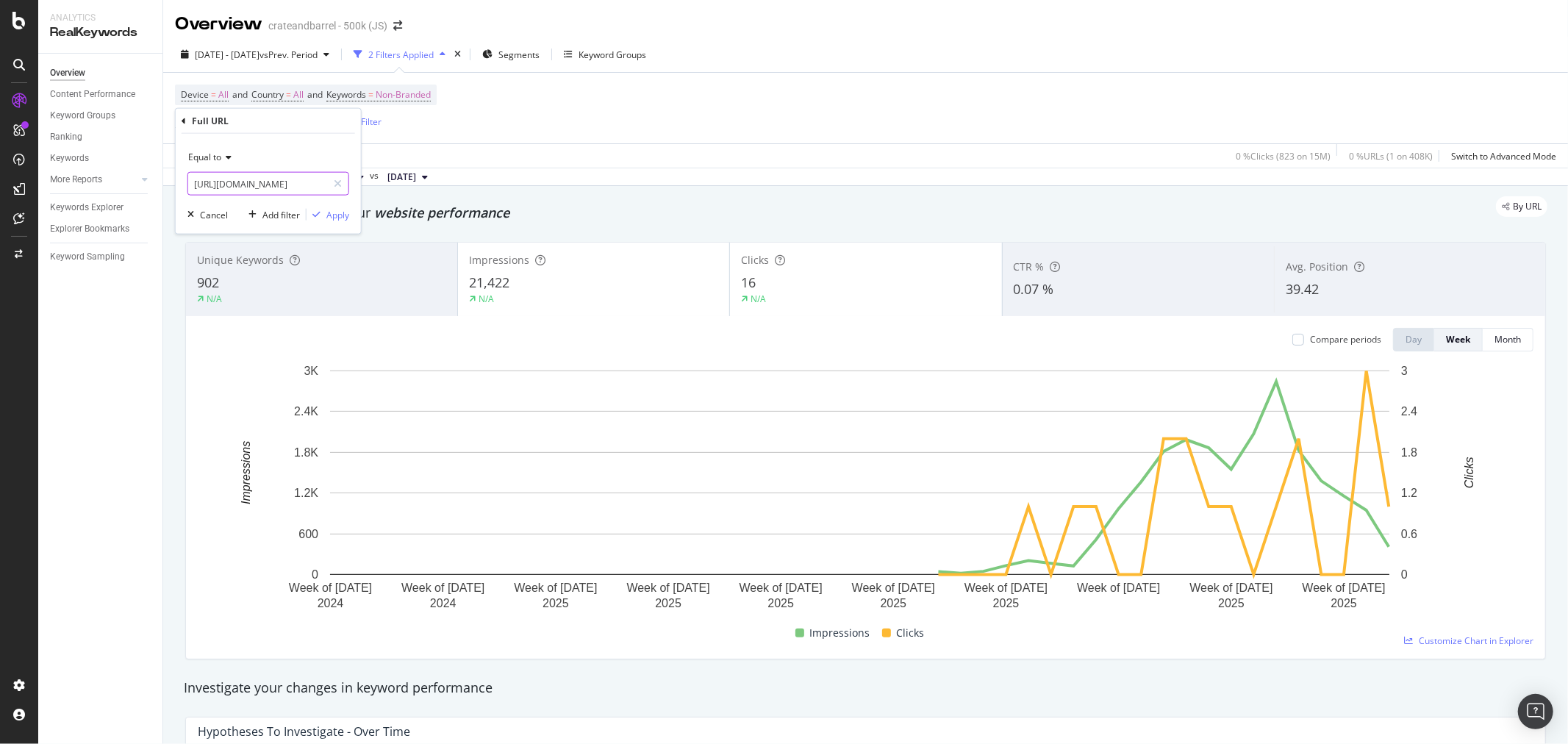
scroll to position [0, 183]
type input "[URL][DOMAIN_NAME]"
click at [335, 213] on div "Apply" at bounding box center [337, 214] width 22 height 13
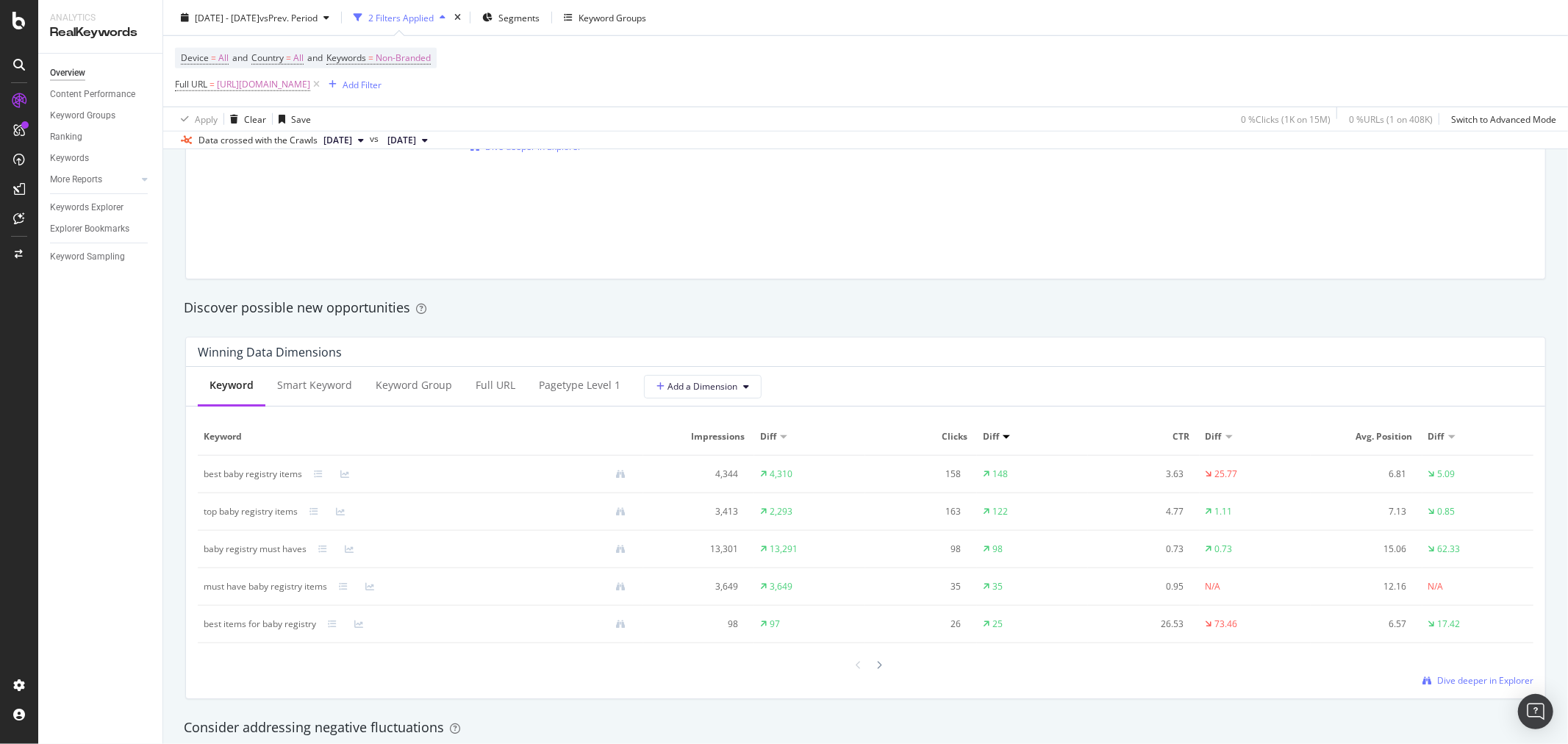
scroll to position [1306, 0]
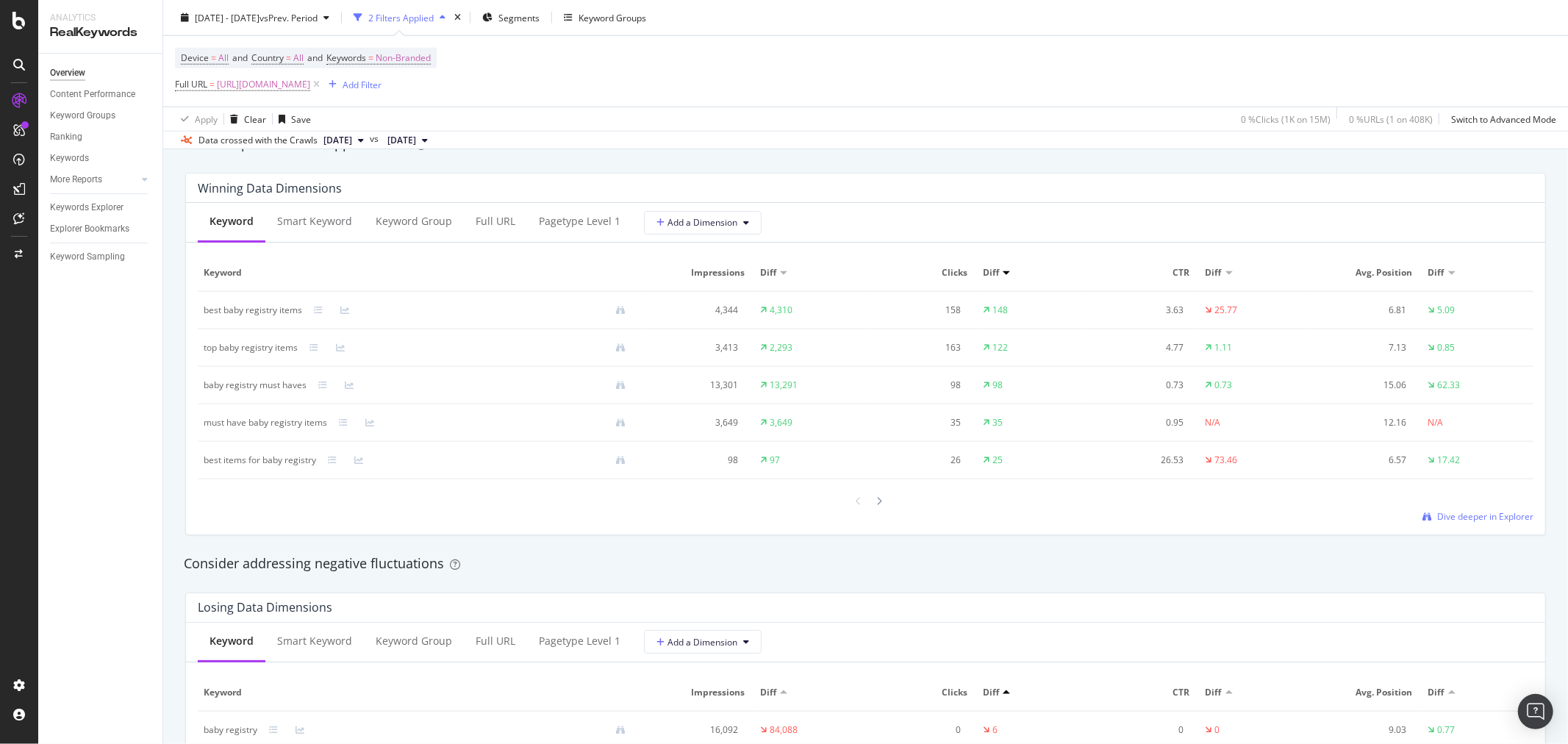
click at [1136, 566] on div "Consider addressing negative fluctuations" at bounding box center [865, 563] width 1364 height 19
